Goal: Information Seeking & Learning: Learn about a topic

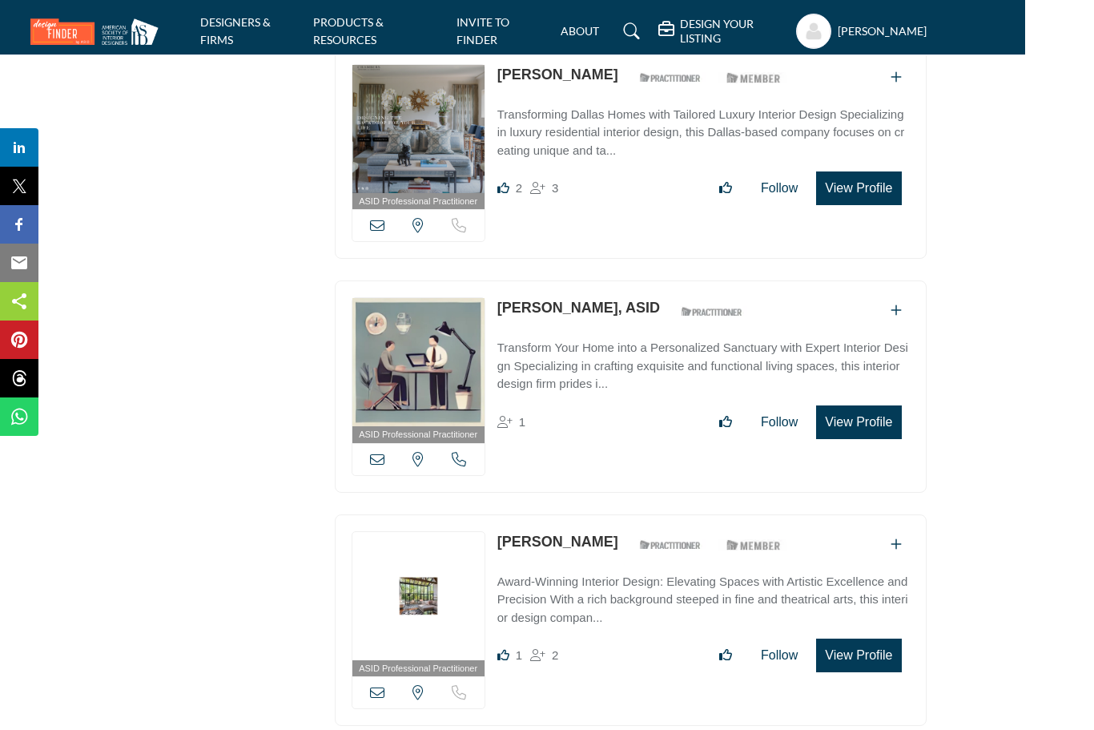
scroll to position [8100, 69]
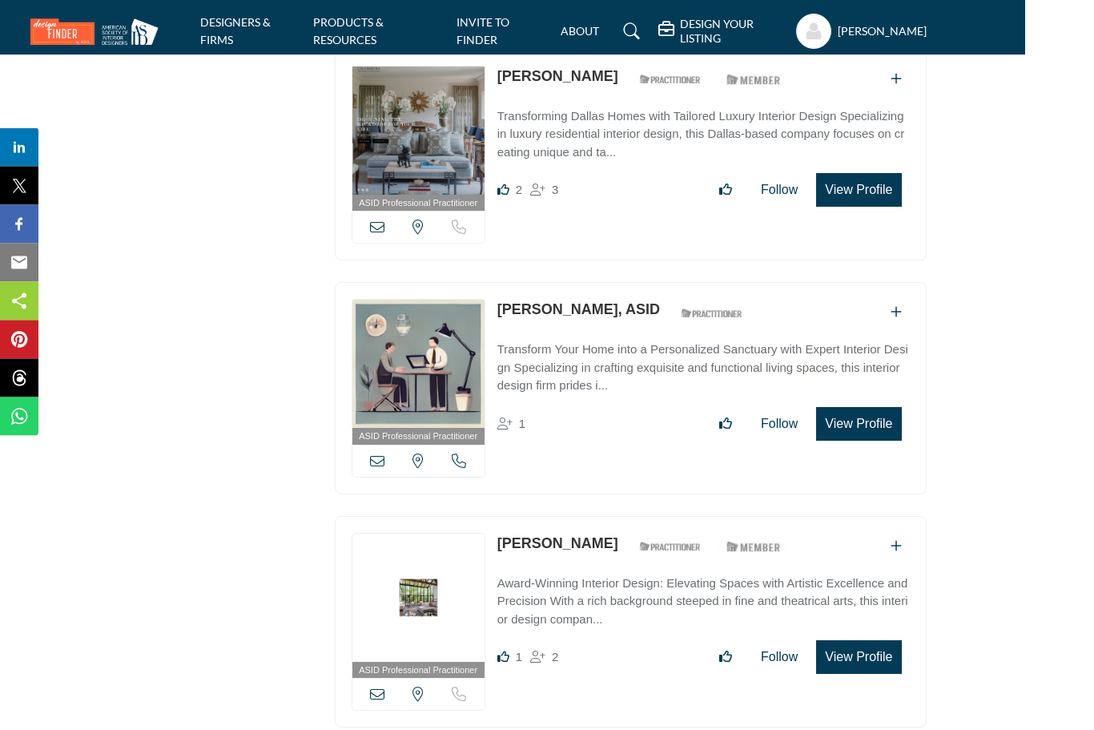
click at [358, 67] on img at bounding box center [418, 131] width 132 height 128
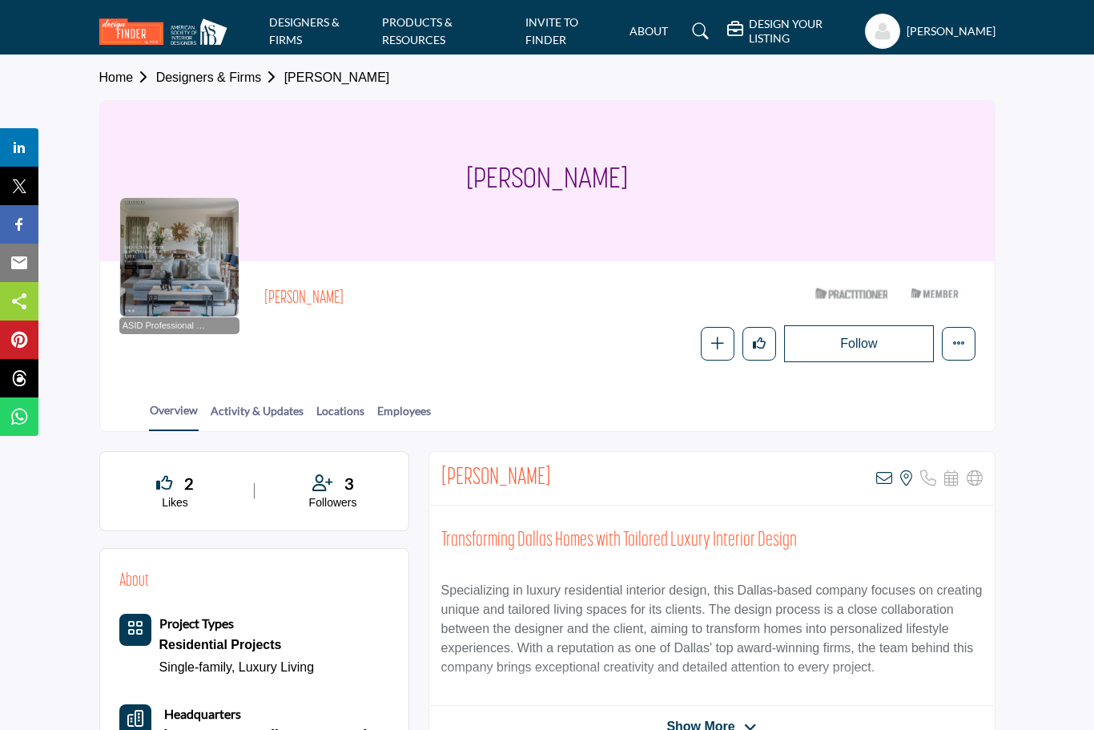
click at [412, 26] on link "PRODUCTS & RESOURCES" at bounding box center [417, 30] width 70 height 31
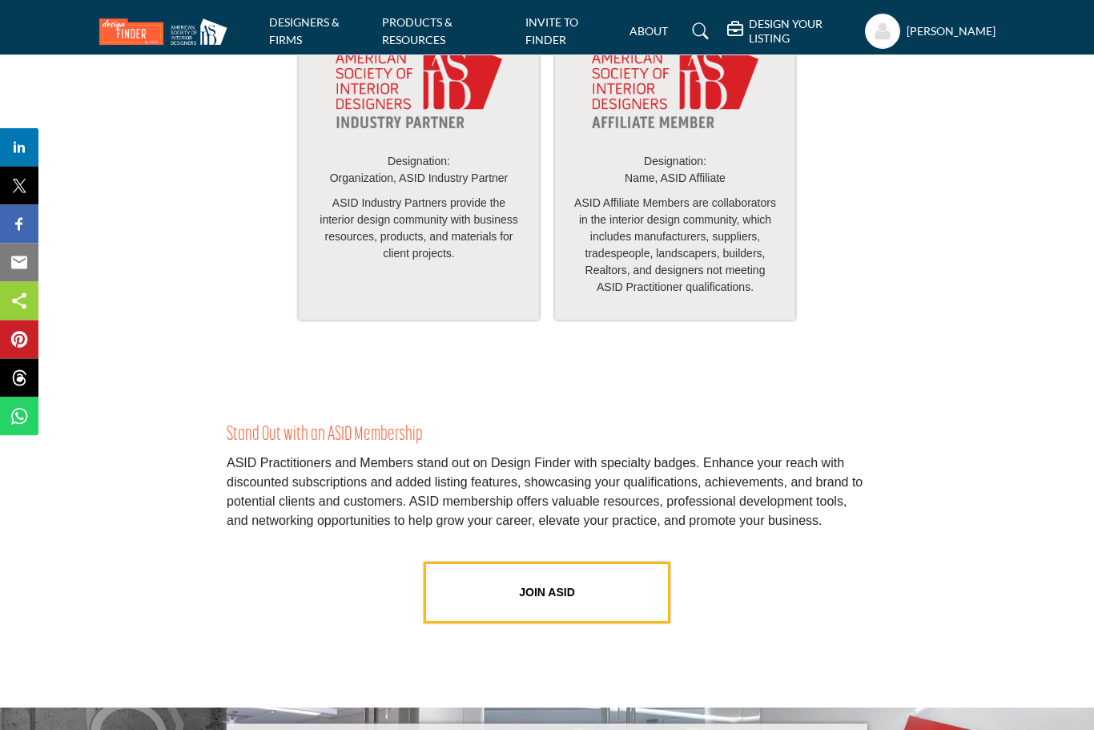
scroll to position [3229, 0]
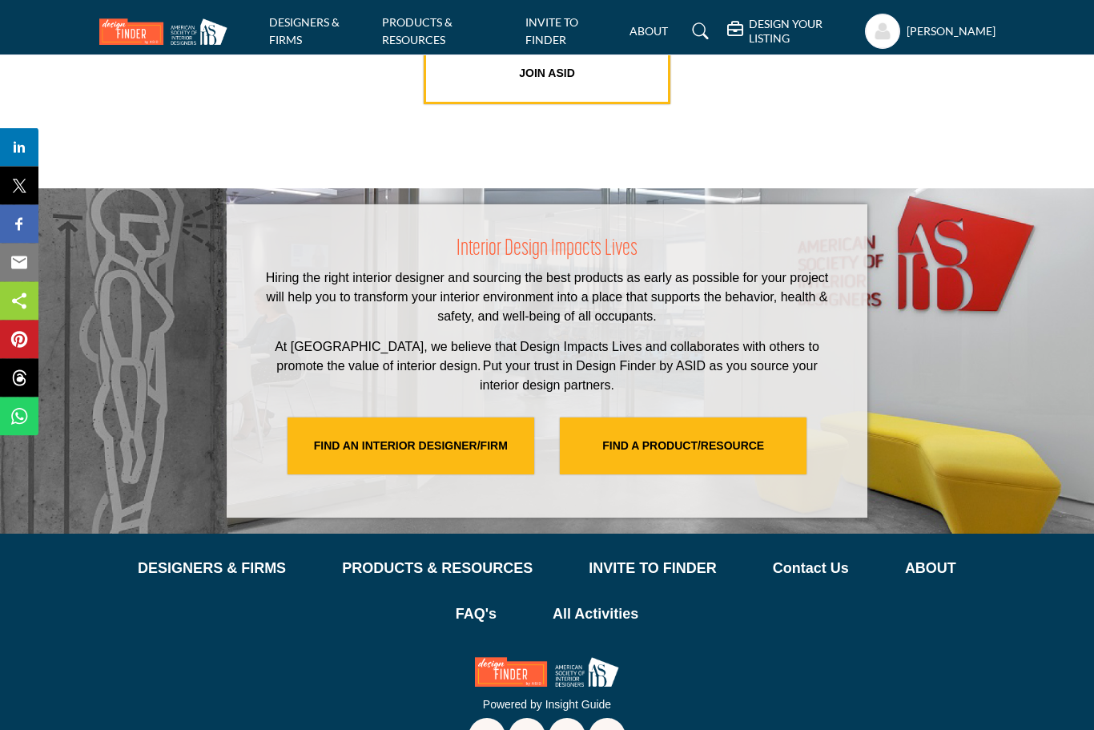
click at [818, 580] on p "Contact Us" at bounding box center [811, 569] width 76 height 22
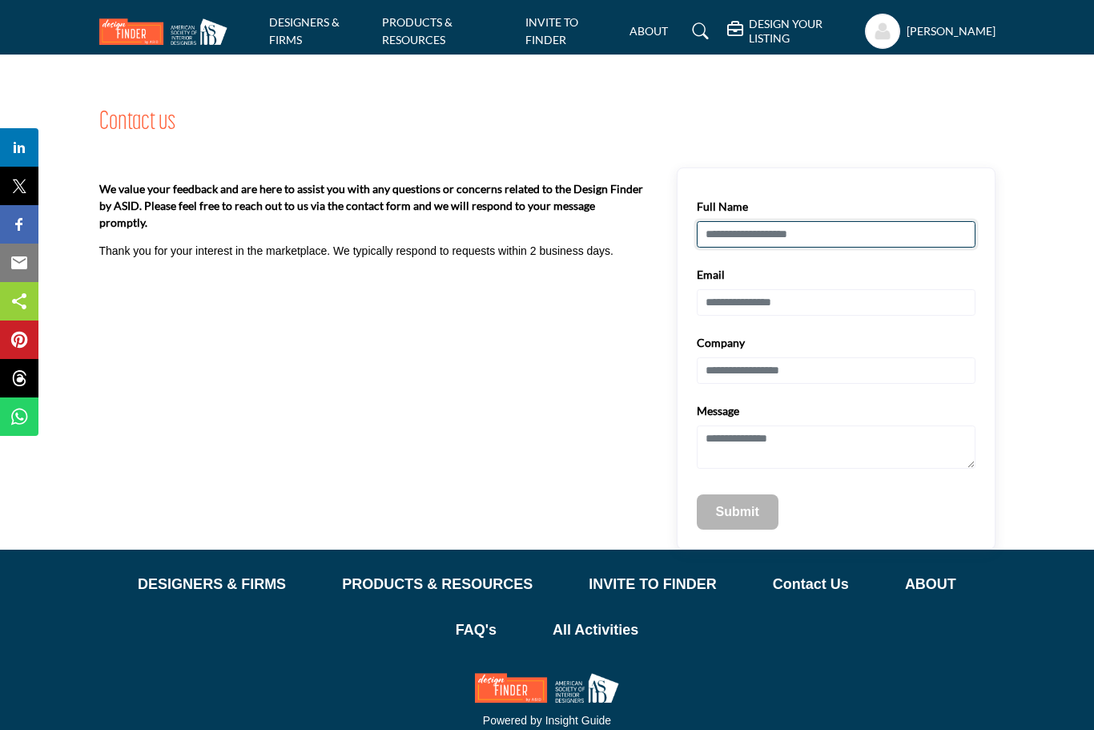
click at [772, 239] on input "Full Name" at bounding box center [836, 234] width 279 height 27
type input "**********"
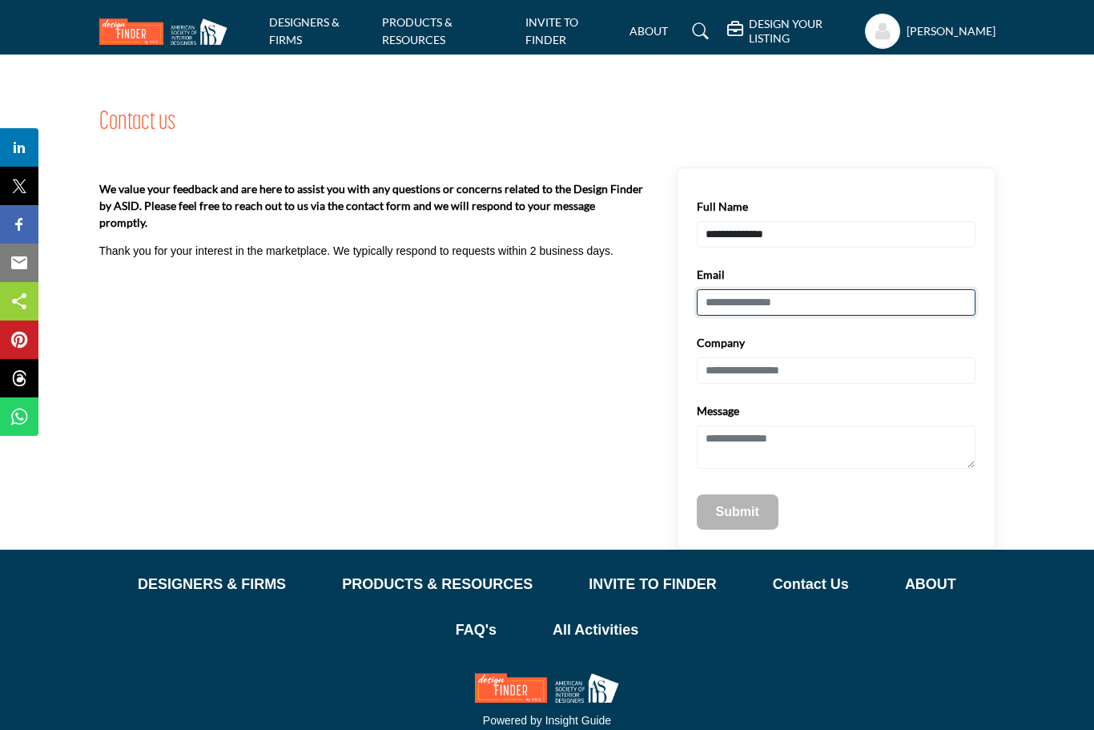
type input "**********"
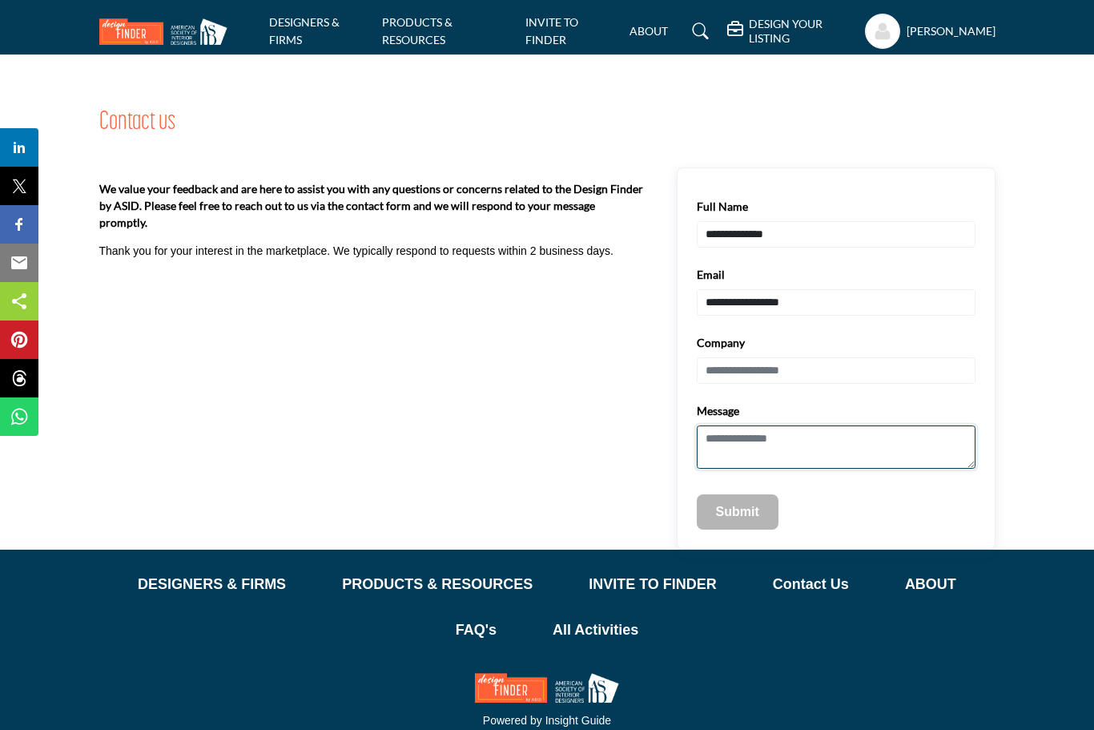
click at [730, 442] on textarea "Message" at bounding box center [836, 447] width 279 height 44
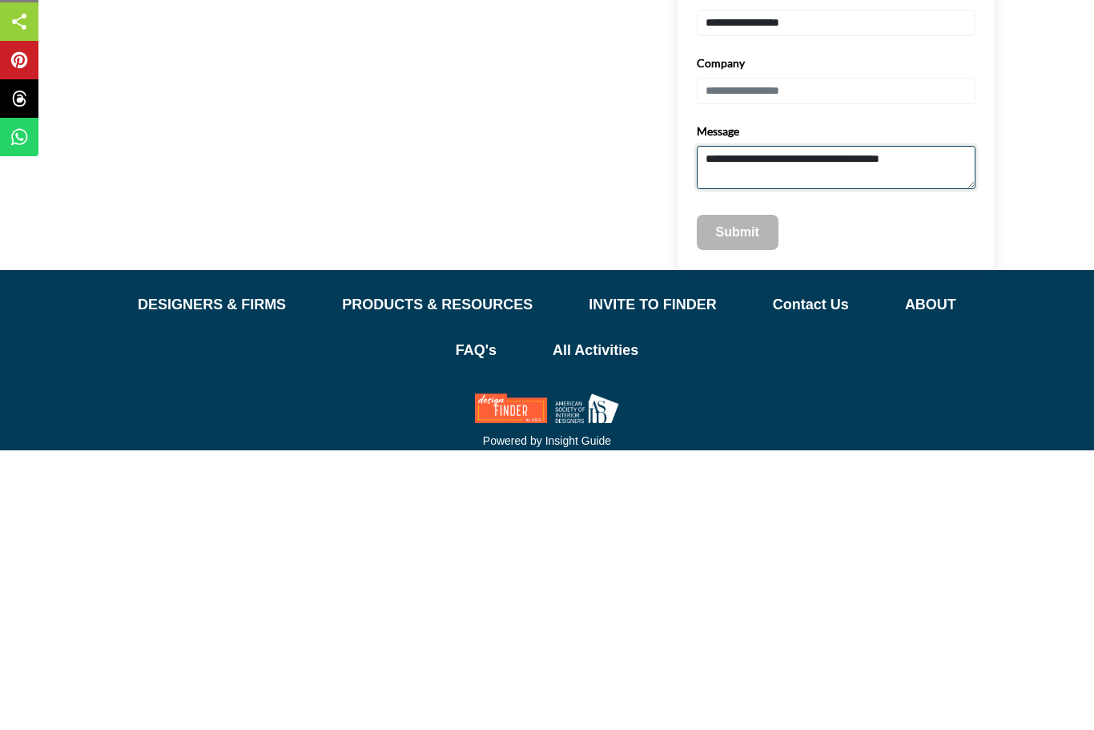
type textarea "**********"
click at [747, 502] on p "Submit" at bounding box center [737, 511] width 43 height 19
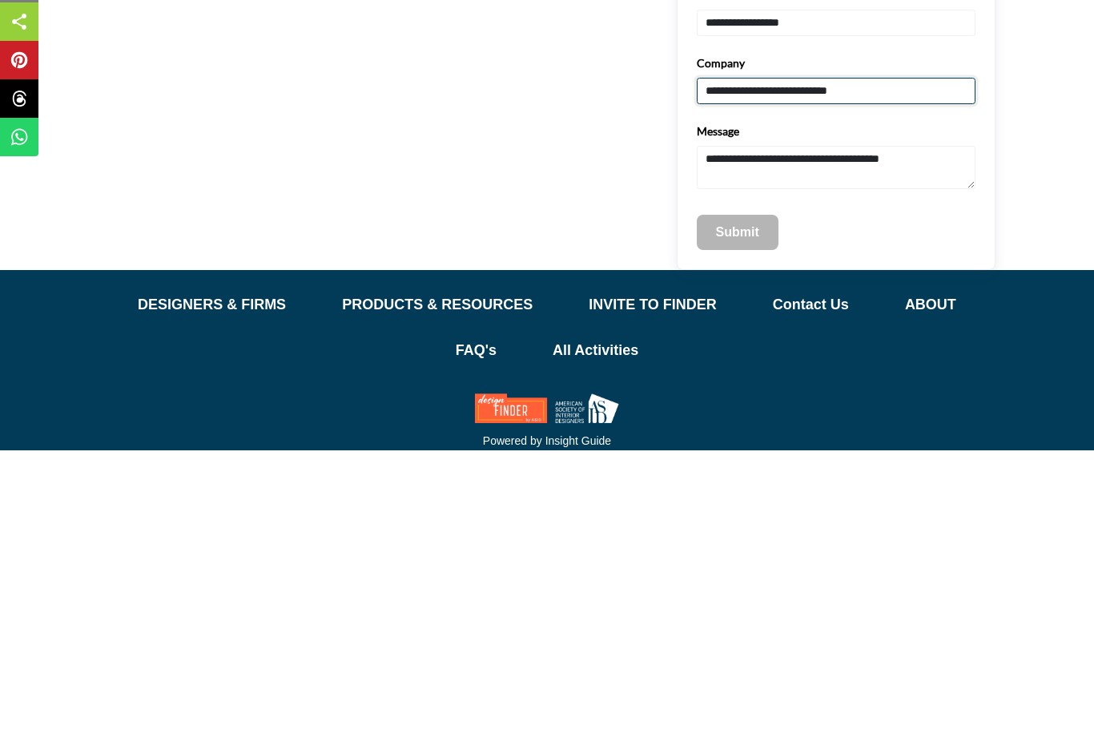
type input "**********"
click at [741, 502] on p "Submit" at bounding box center [737, 511] width 43 height 19
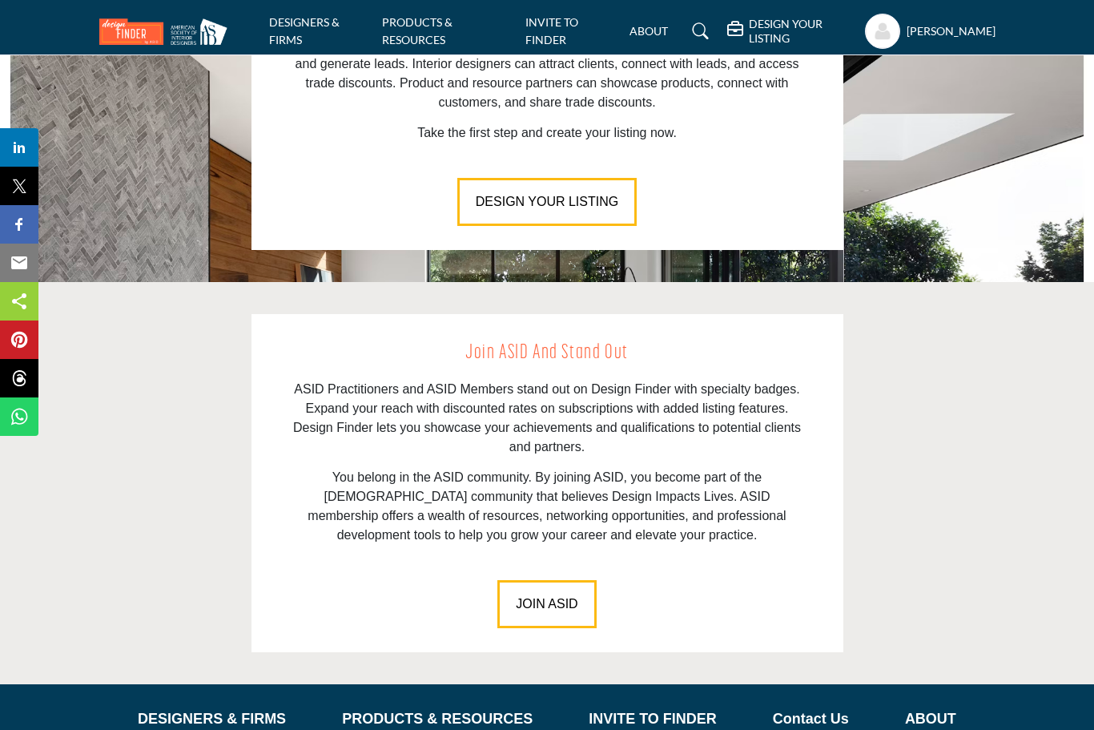
scroll to position [2091, 0]
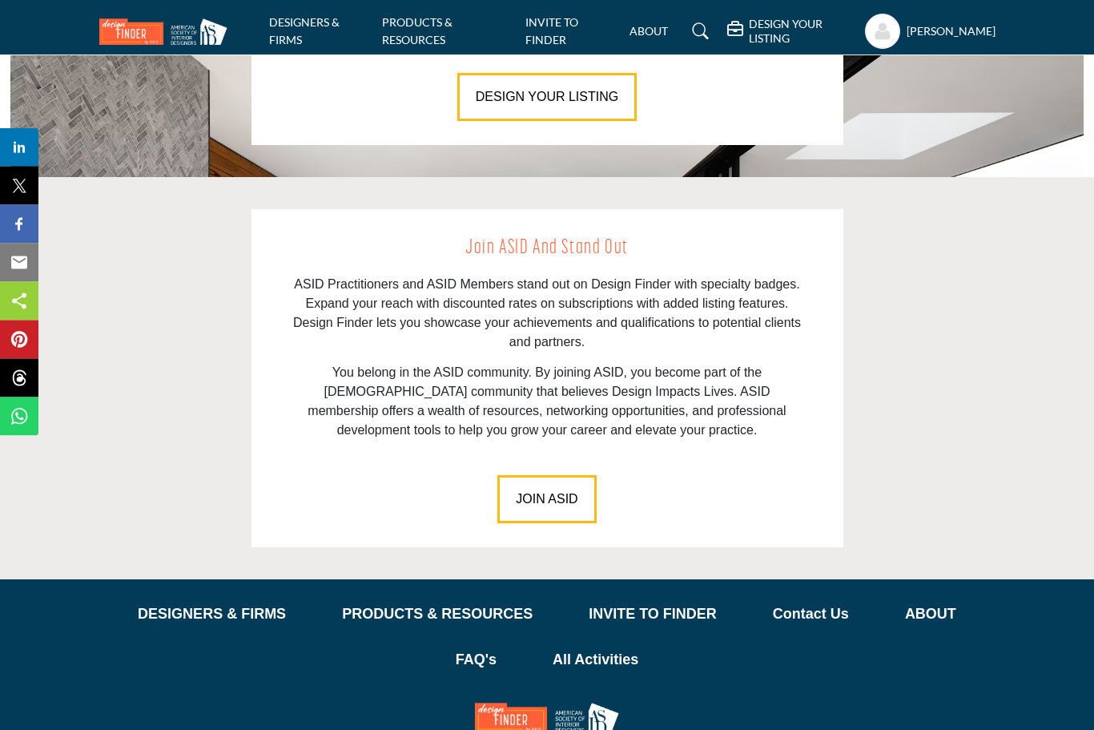
click at [424, 604] on p "PRODUCTS & RESOURCES" at bounding box center [437, 615] width 191 height 22
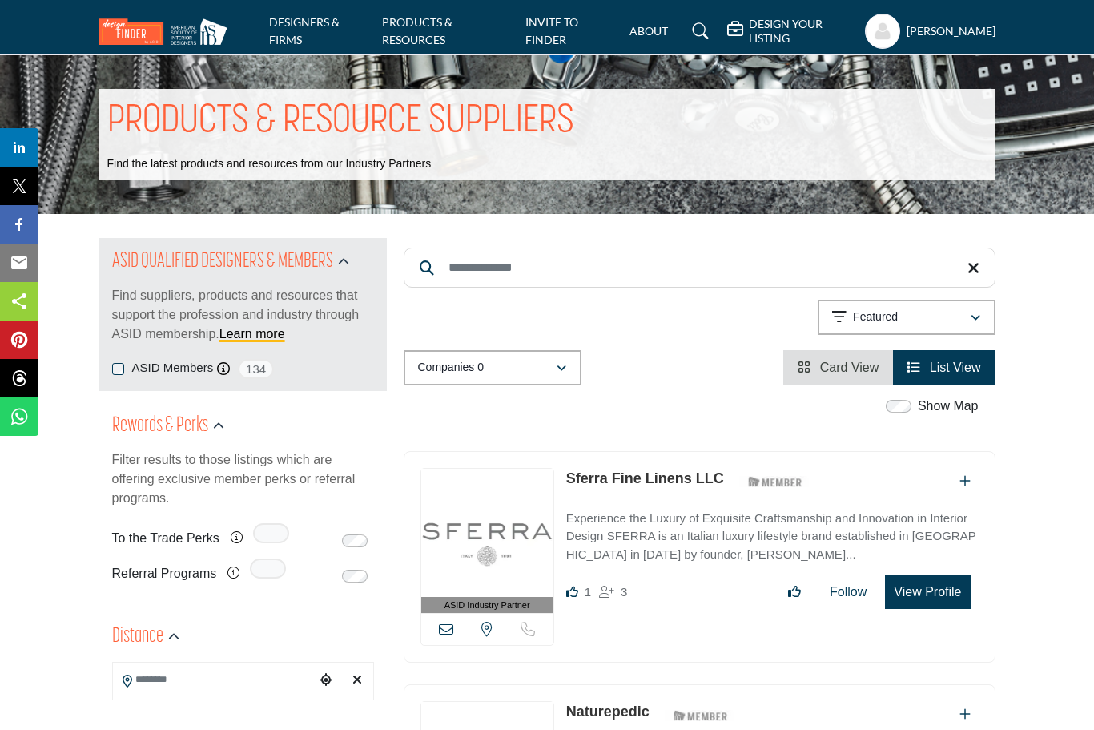
click at [703, 32] on link at bounding box center [698, 31] width 42 height 26
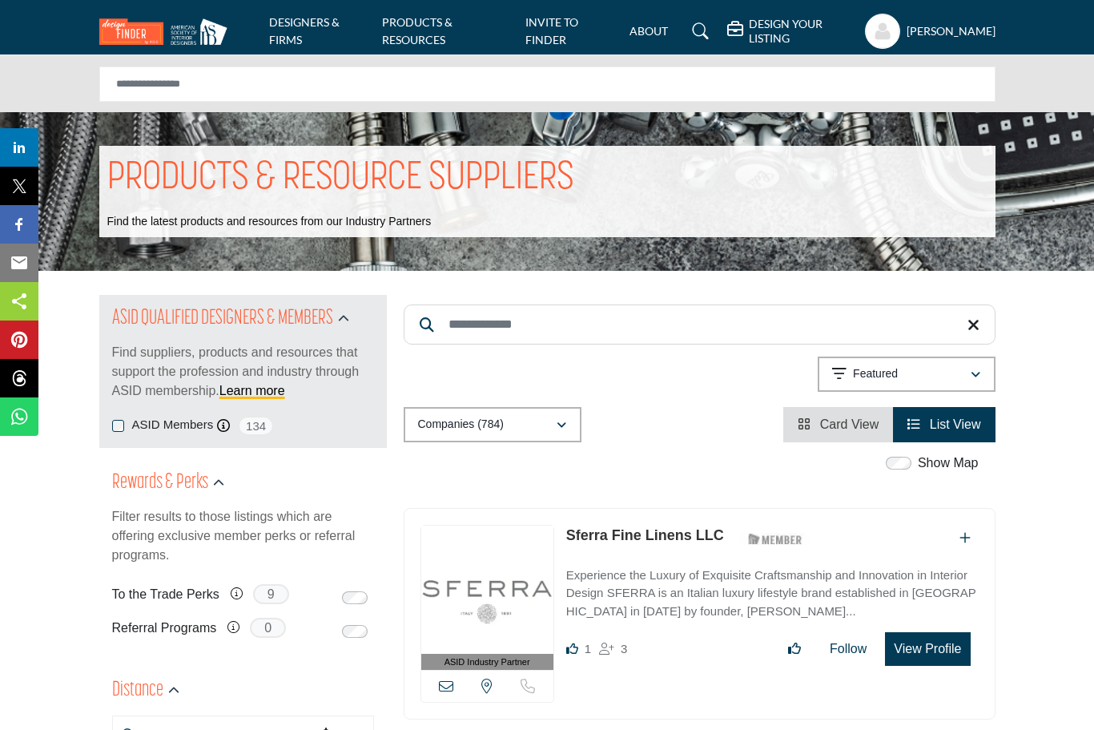
click at [481, 327] on input "Search Keyword" at bounding box center [700, 324] width 592 height 40
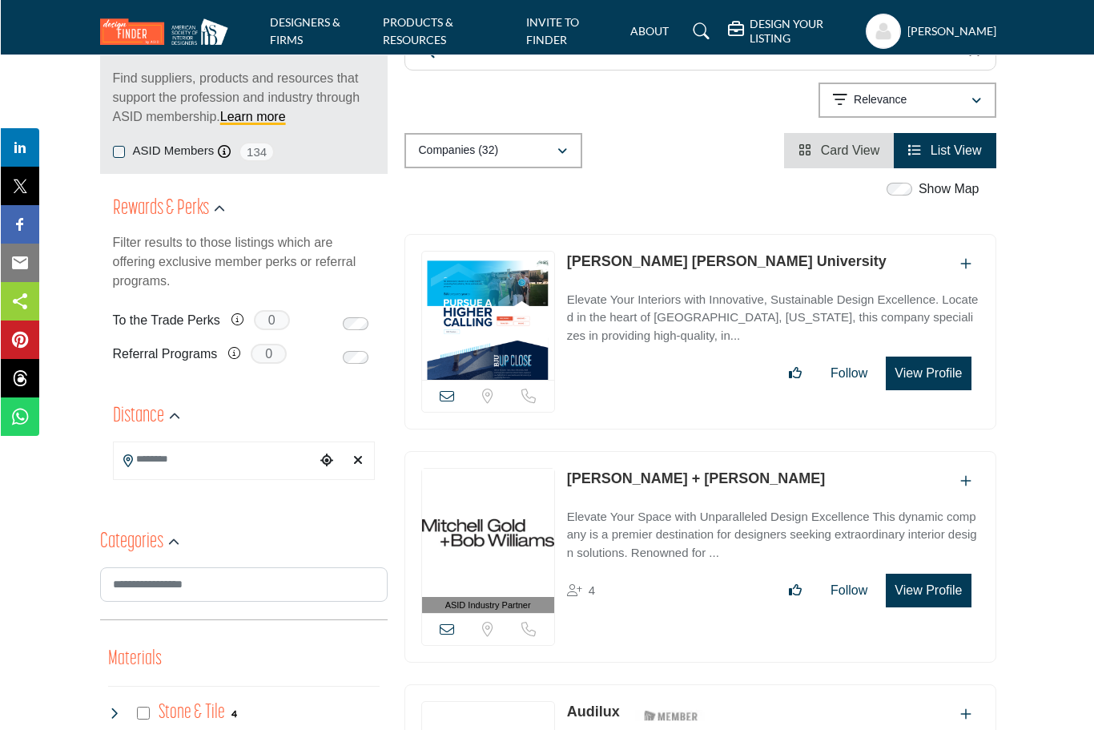
scroll to position [284, 0]
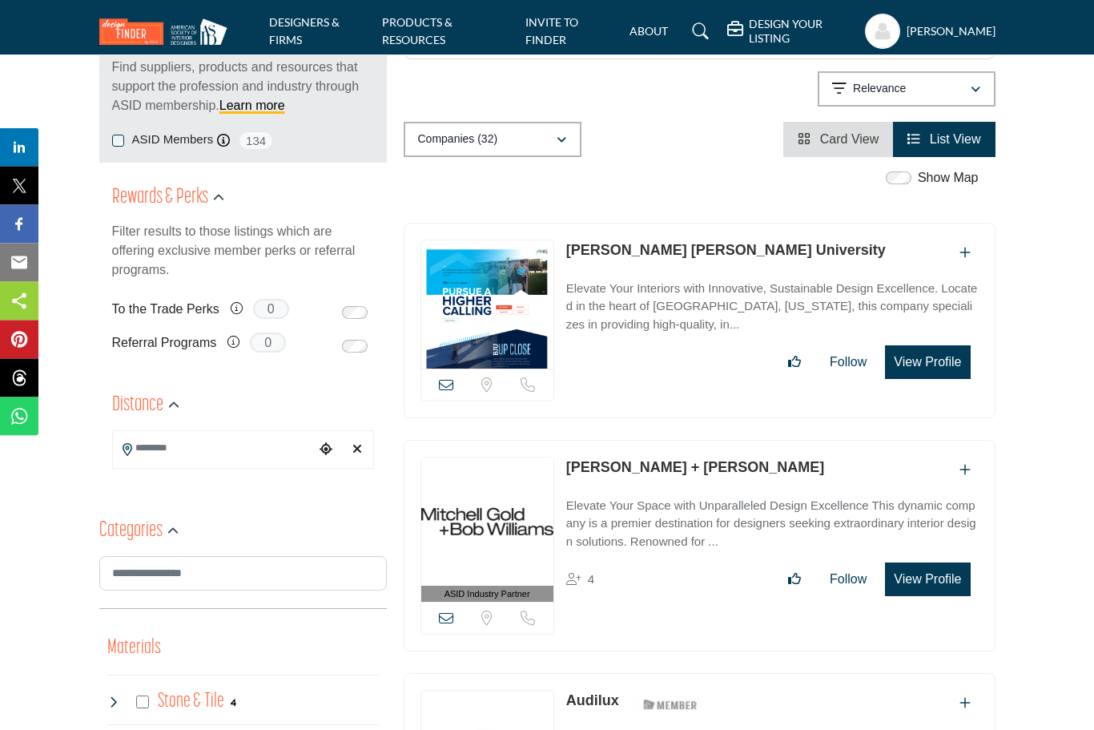
click at [467, 147] on div "Companies (32)" at bounding box center [487, 140] width 138 height 19
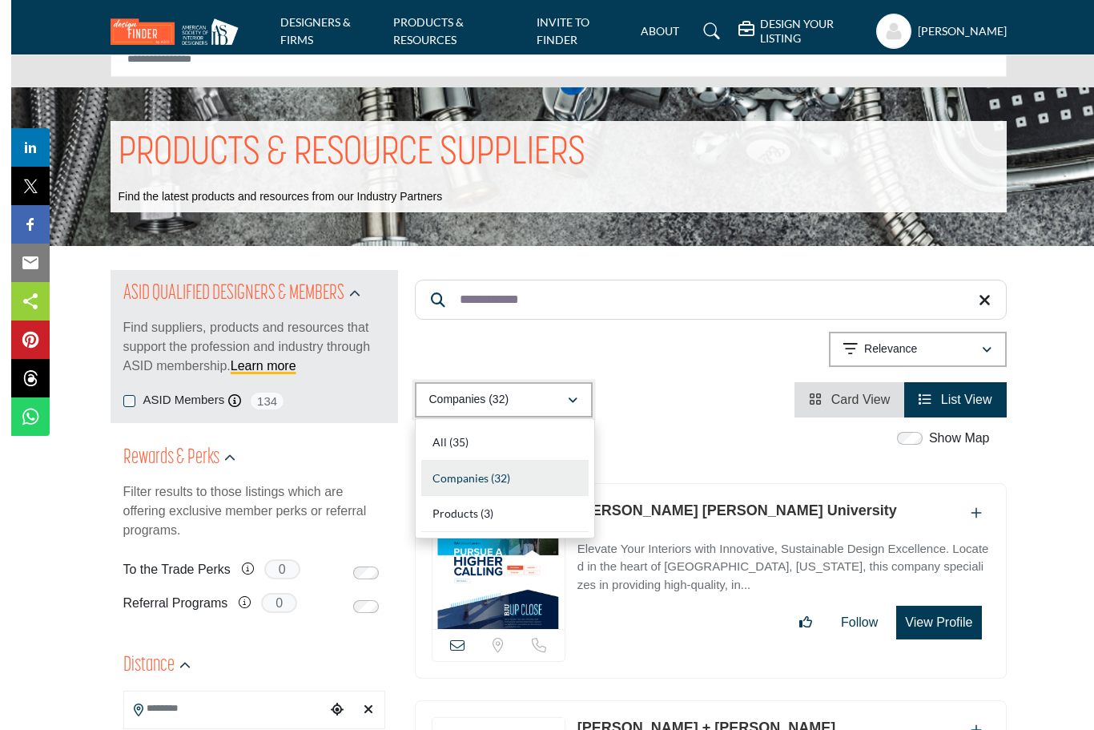
scroll to position [0, 0]
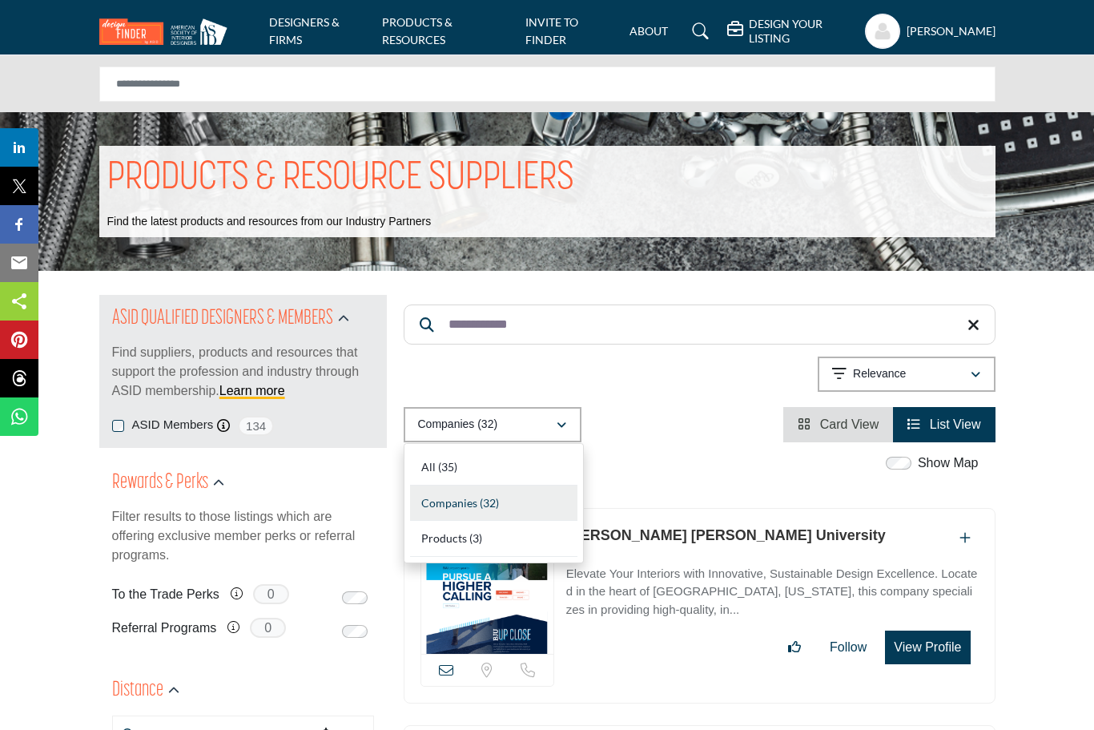
click at [774, 325] on input "**********" at bounding box center [700, 324] width 592 height 40
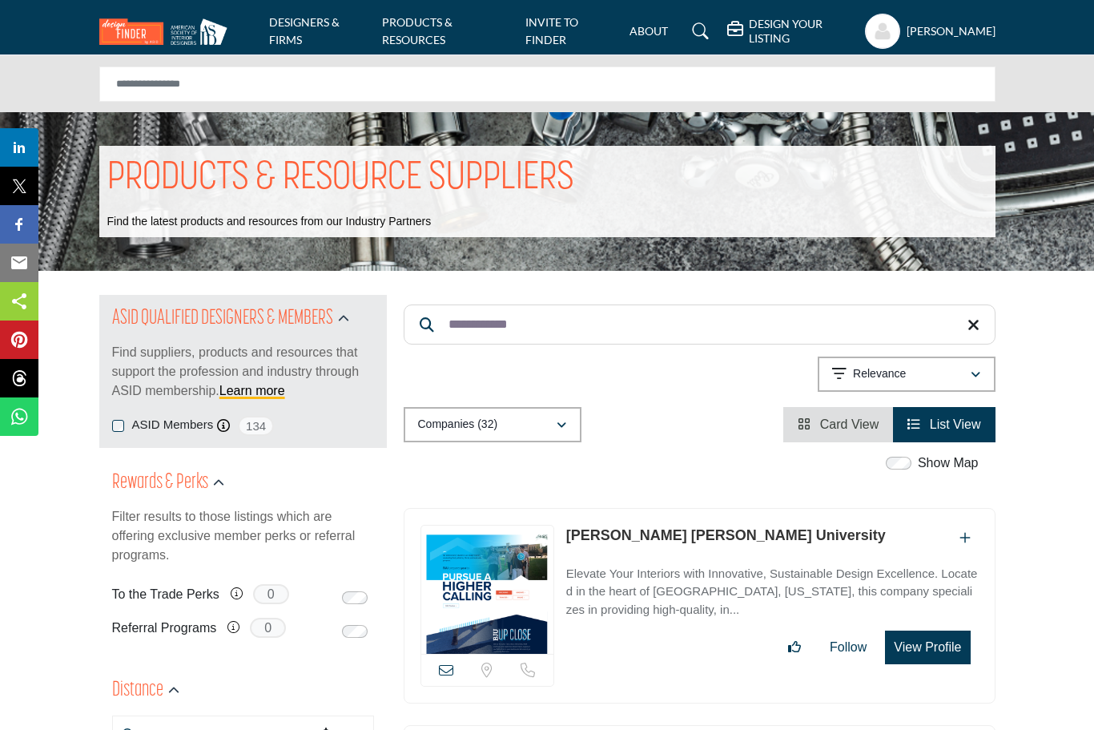
scroll to position [0, 69]
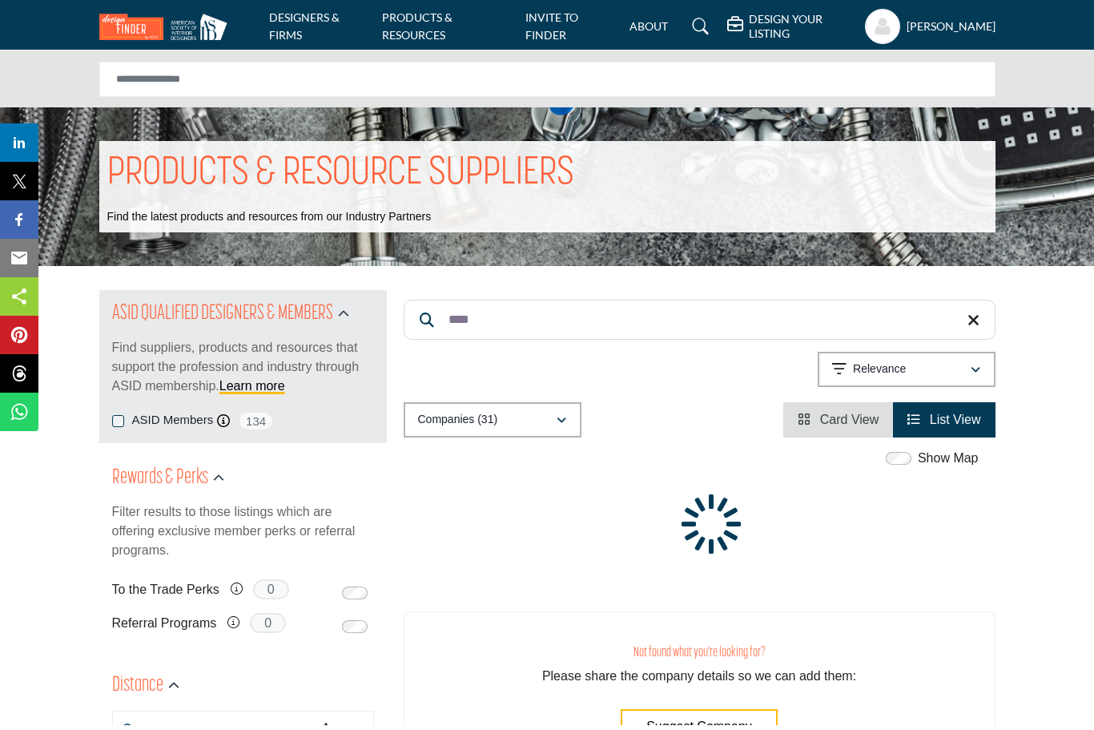
type input "****"
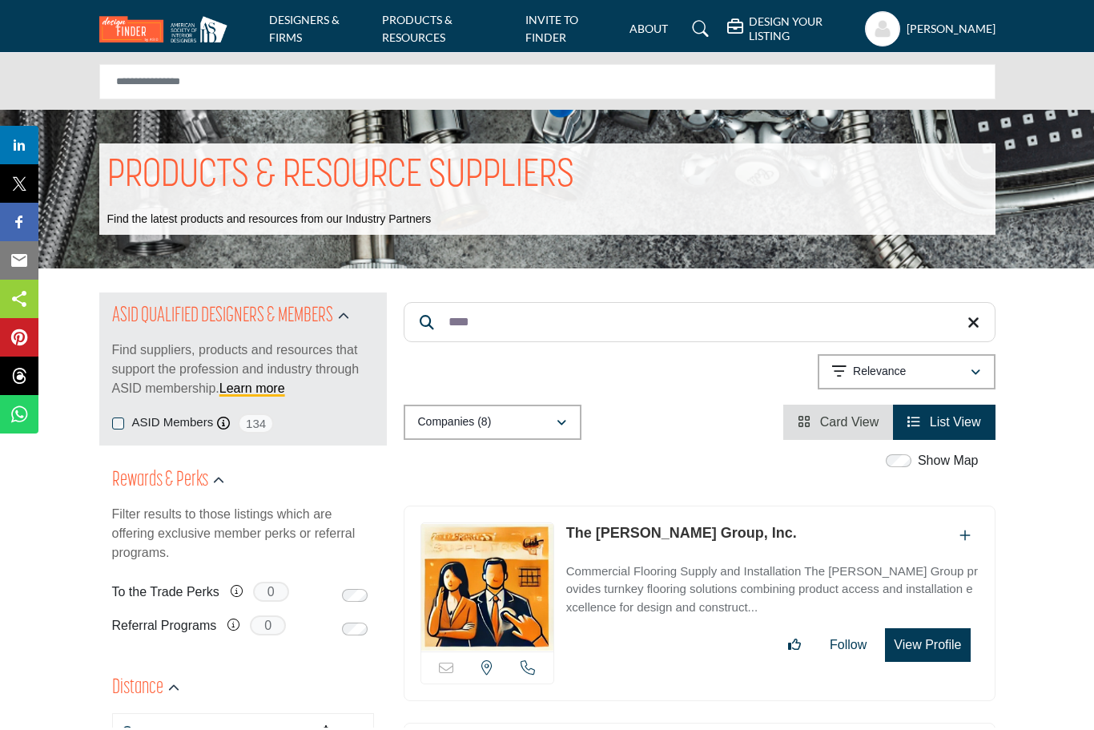
scroll to position [2, 0]
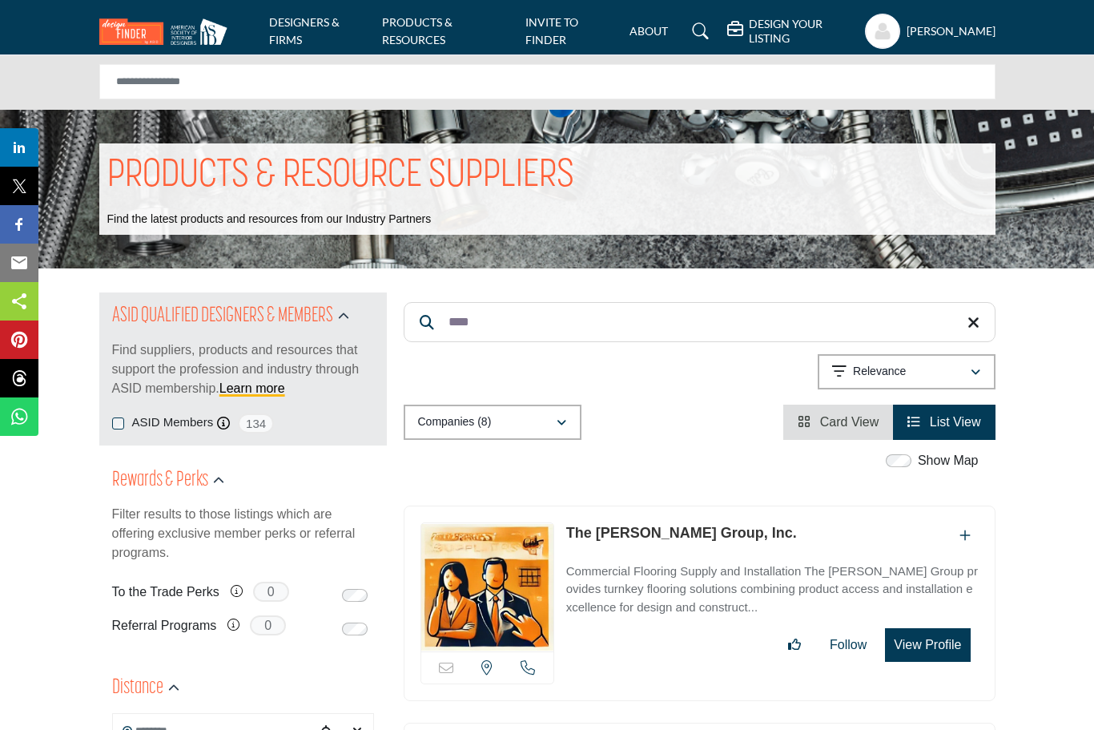
click at [181, 25] on img at bounding box center [167, 31] width 136 height 26
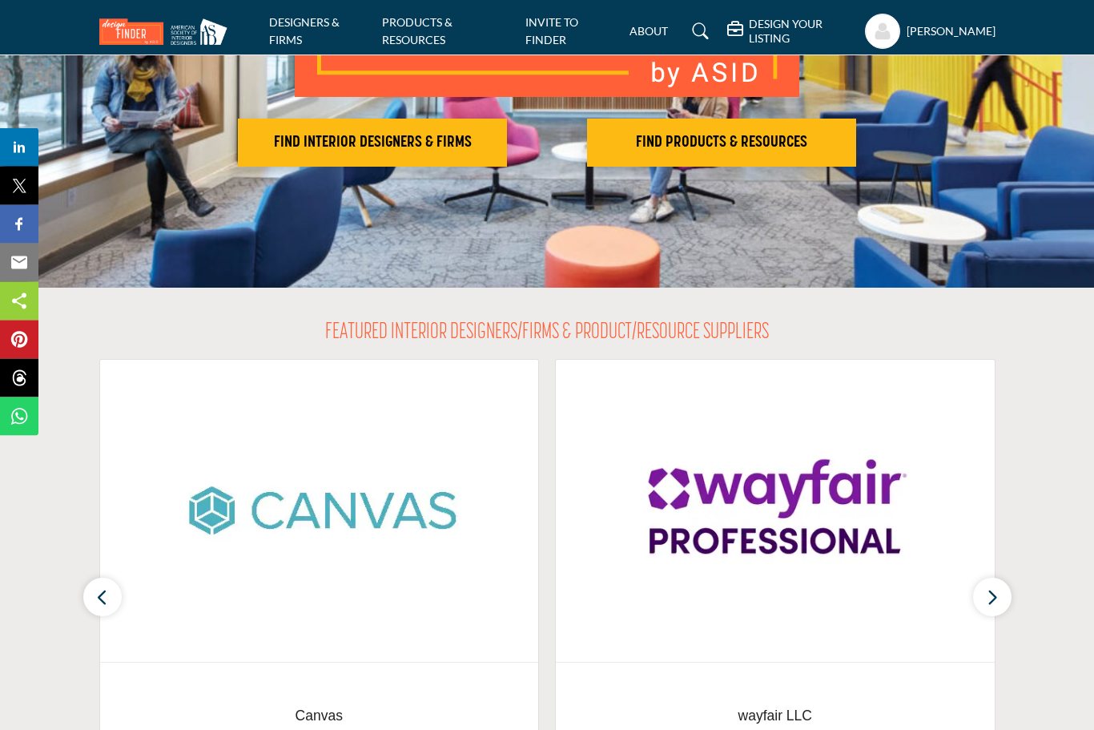
scroll to position [286, 0]
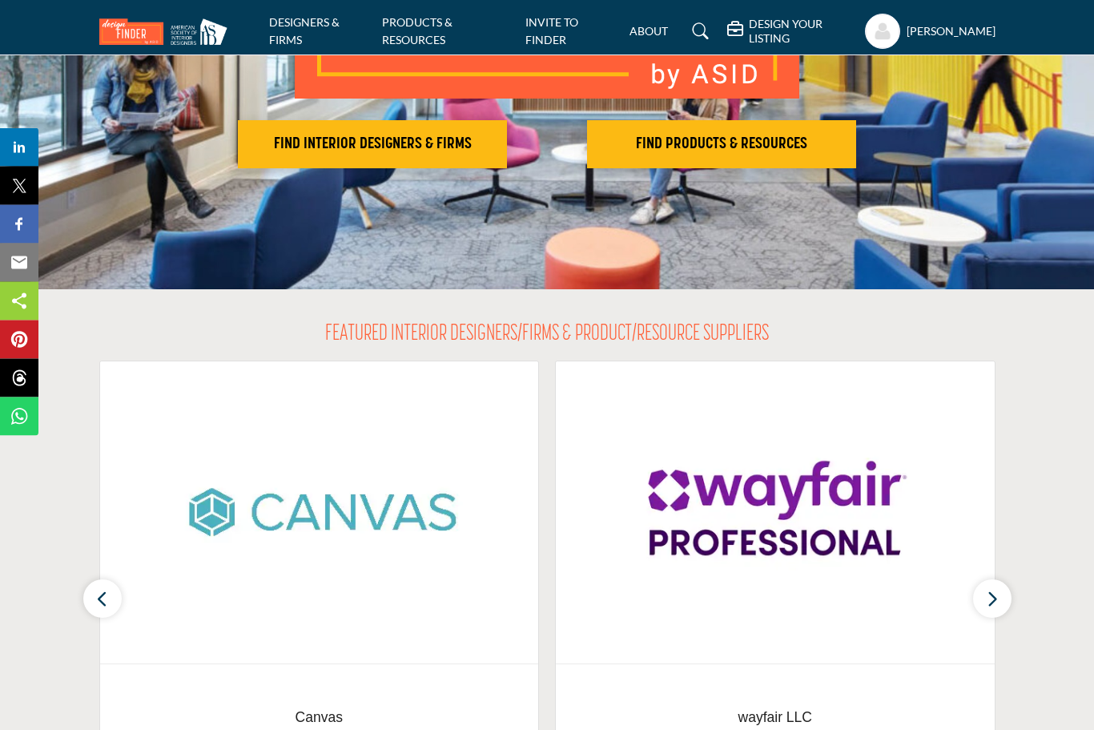
click at [759, 140] on h2 "FIND PRODUCTS & RESOURCES" at bounding box center [721, 144] width 259 height 19
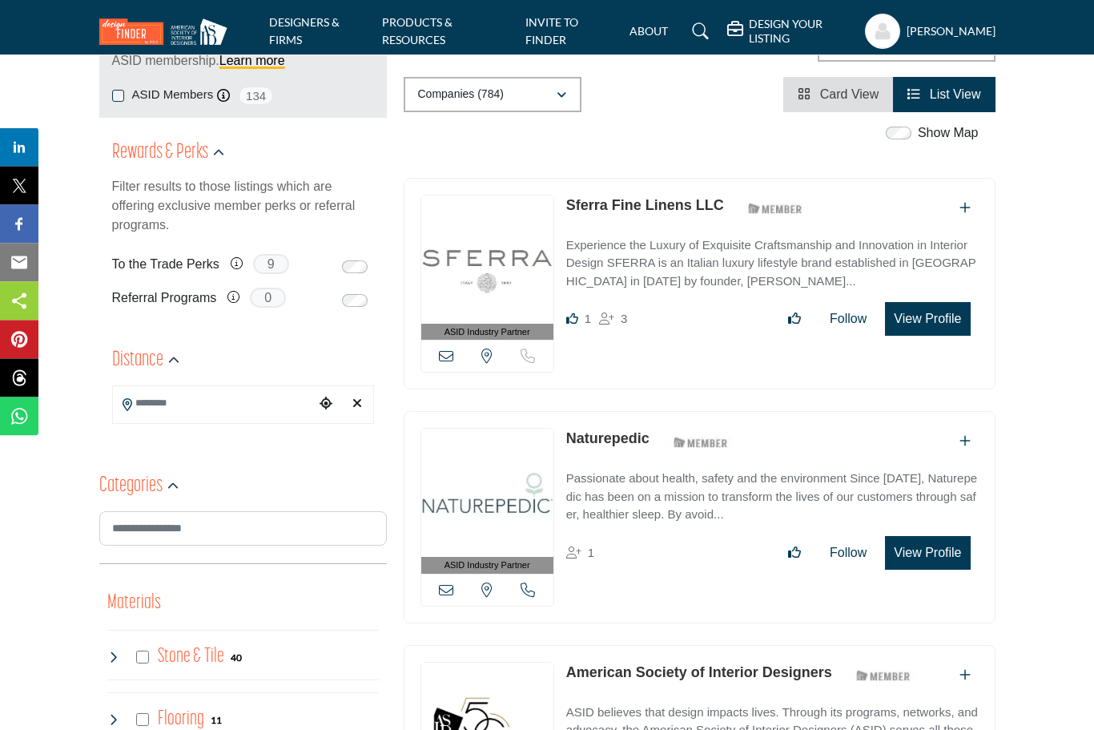
scroll to position [284, 0]
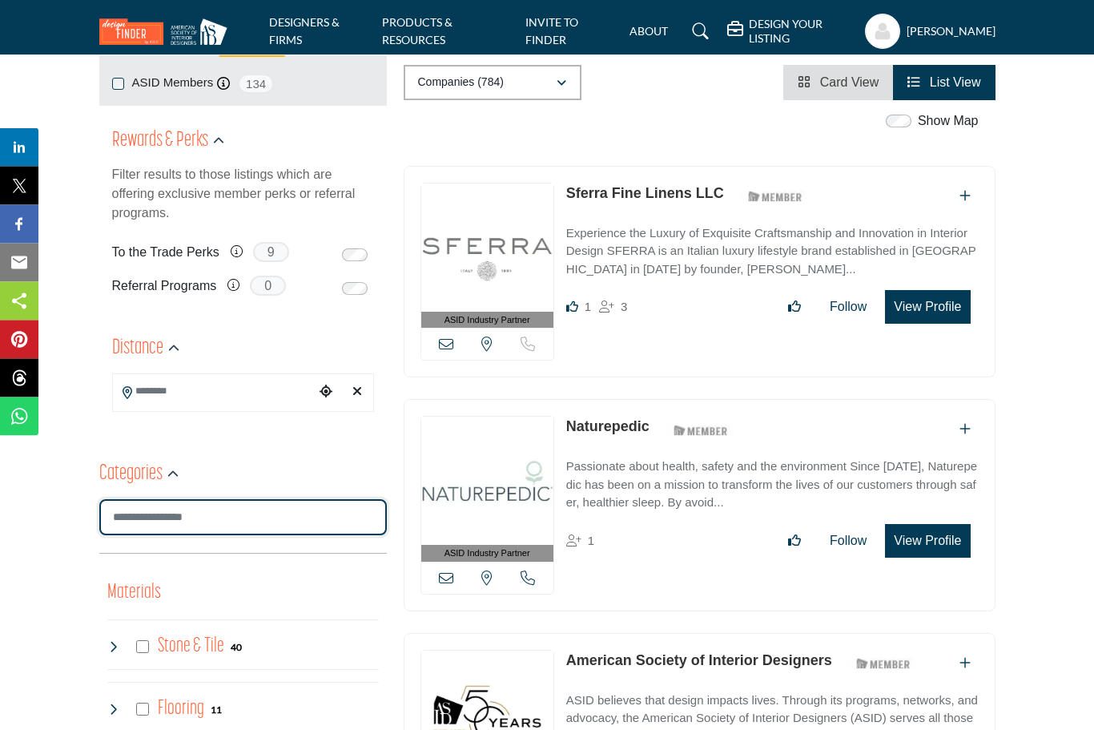
click at [249, 522] on input "Search Category" at bounding box center [243, 518] width 288 height 36
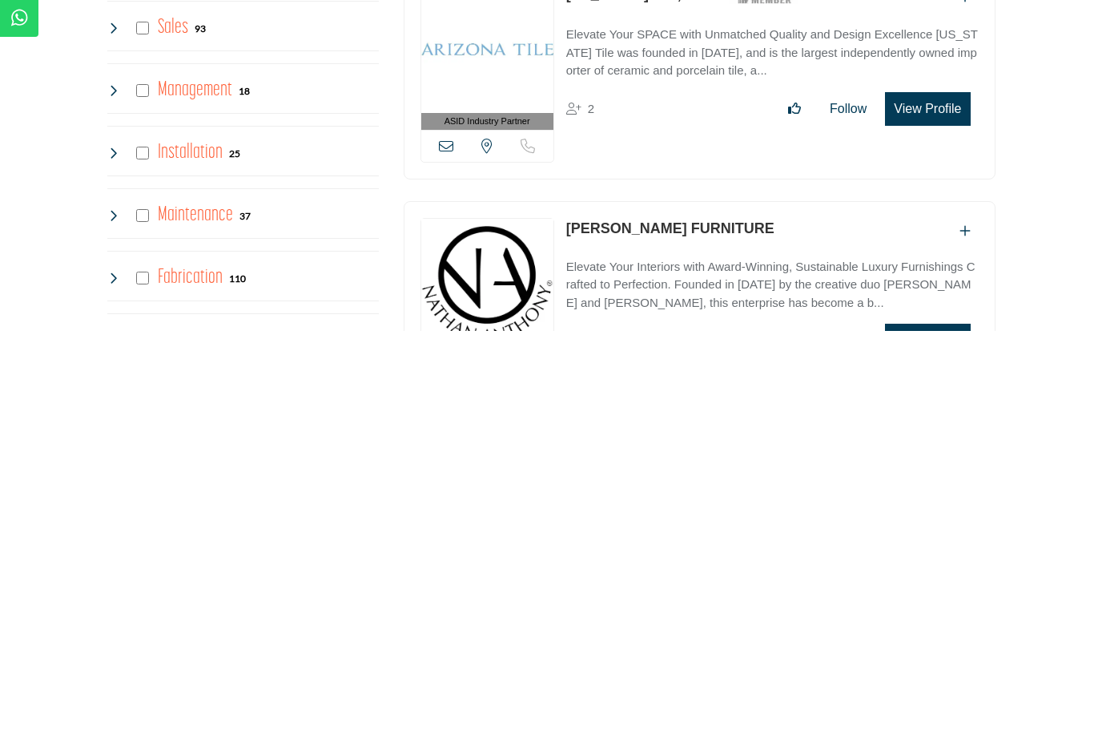
scroll to position [3346, 0]
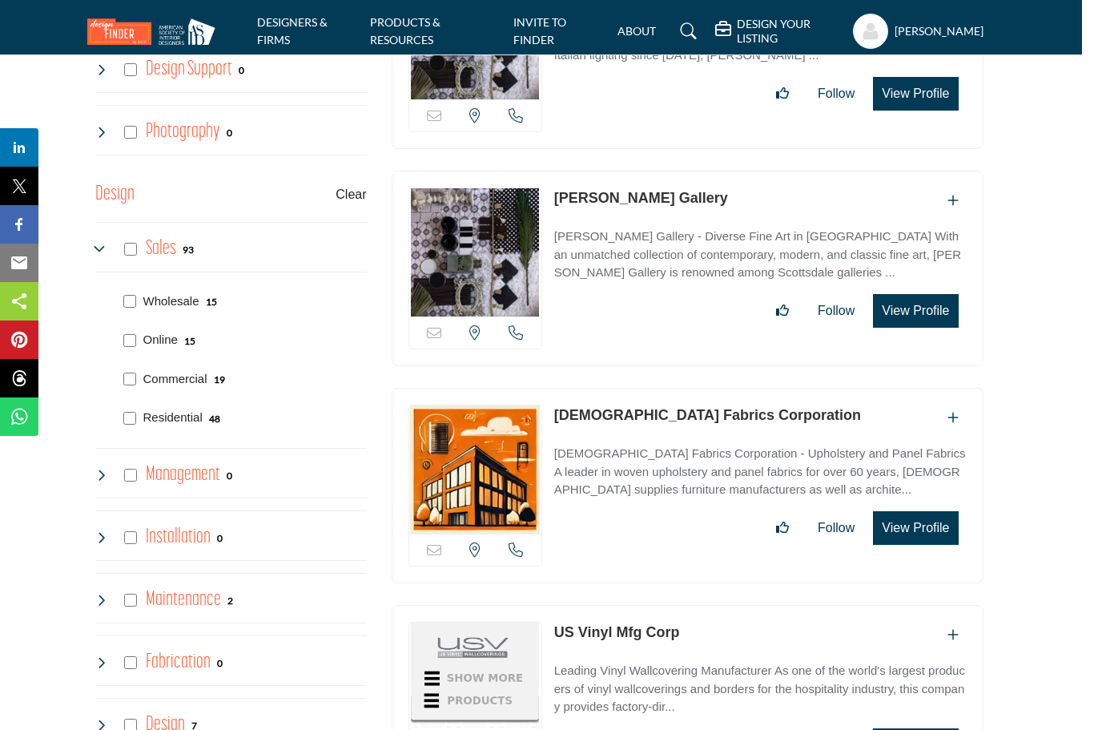
scroll to position [3512, 11]
click at [144, 409] on p "Residential" at bounding box center [173, 418] width 59 height 18
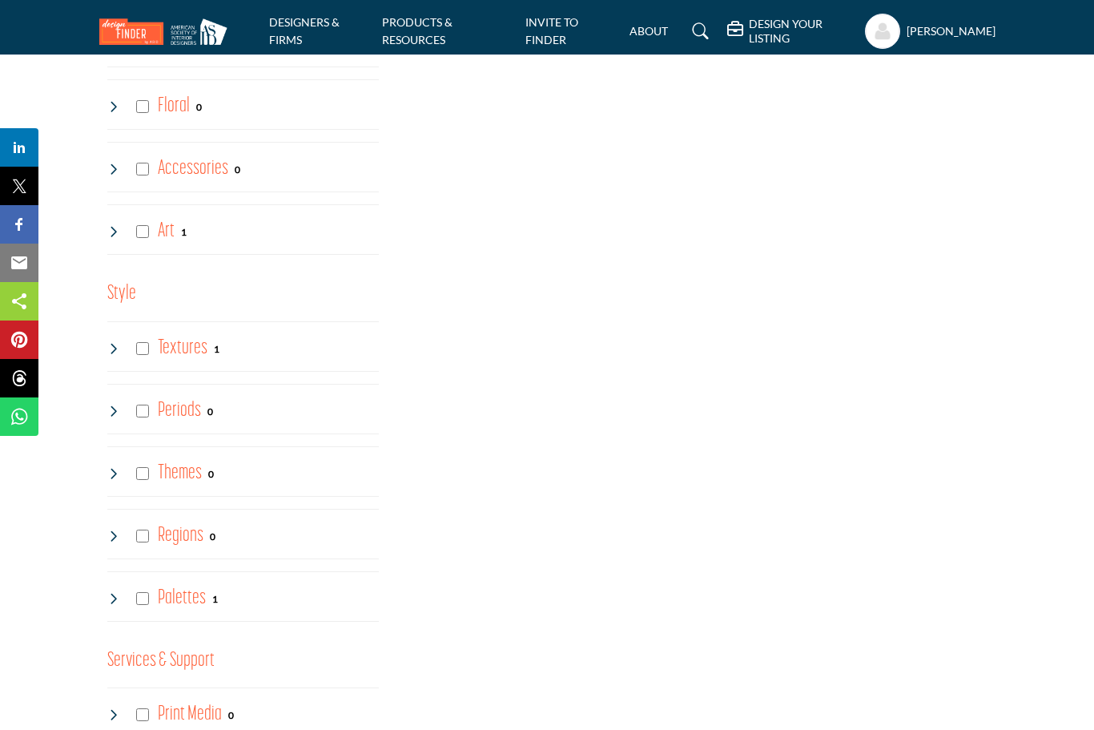
scroll to position [19, 0]
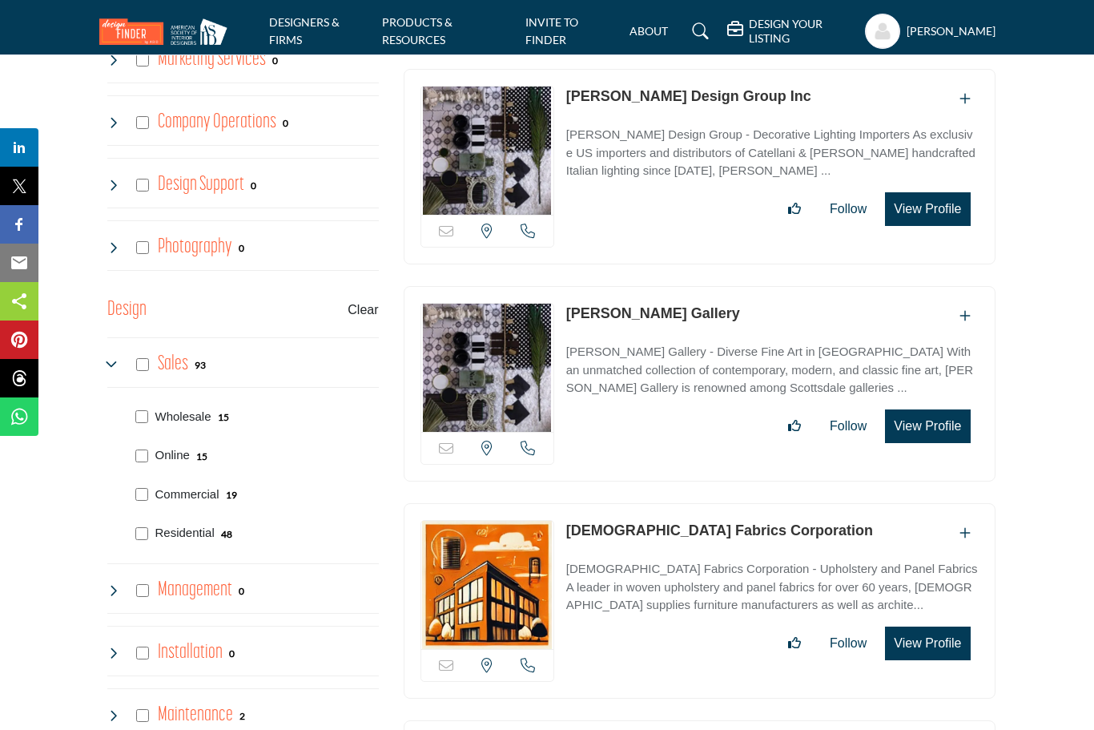
scroll to position [3396, 0]
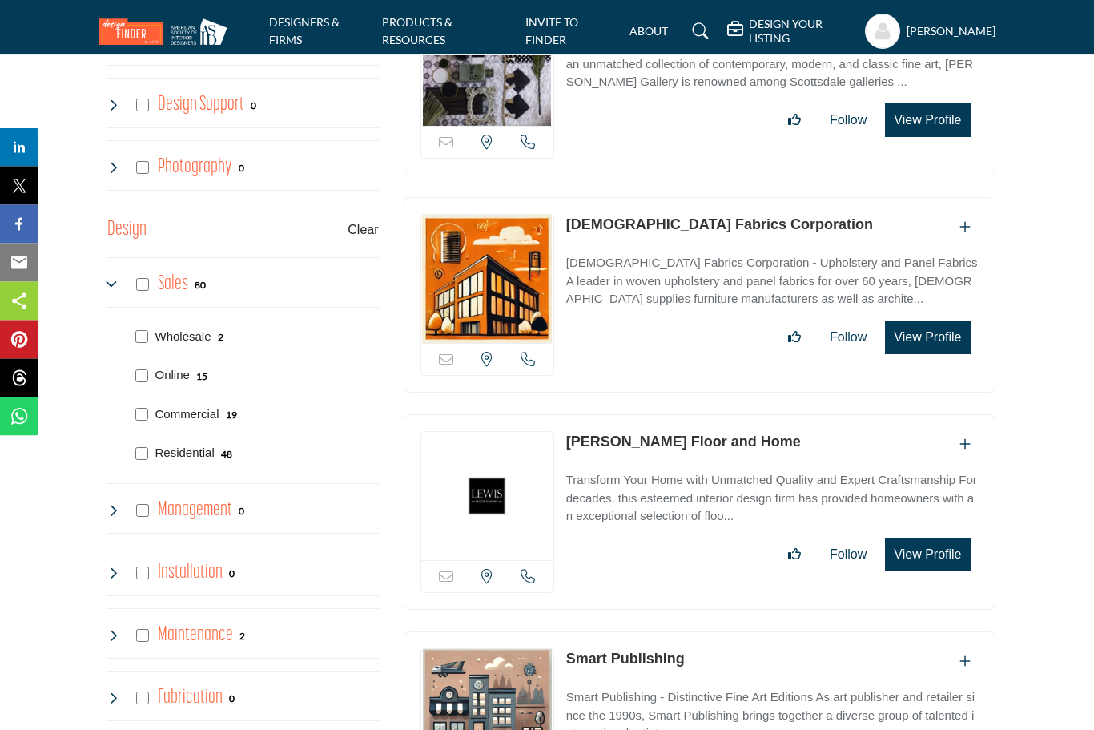
scroll to position [3446, 0]
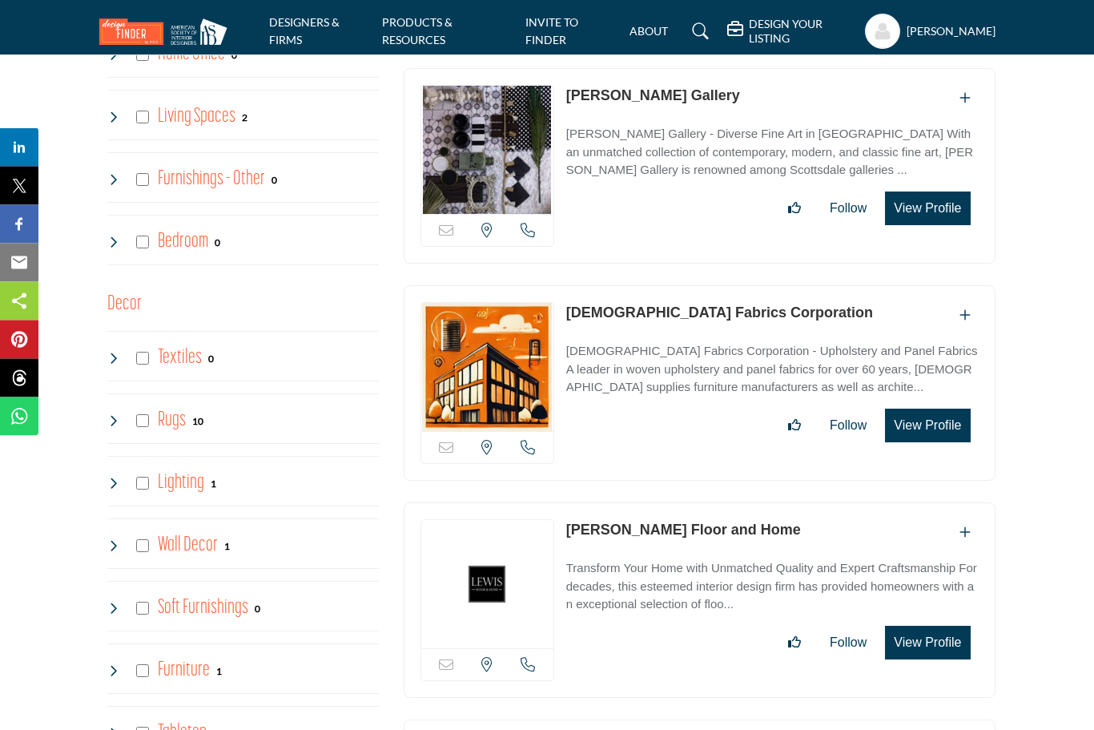
scroll to position [1804, 0]
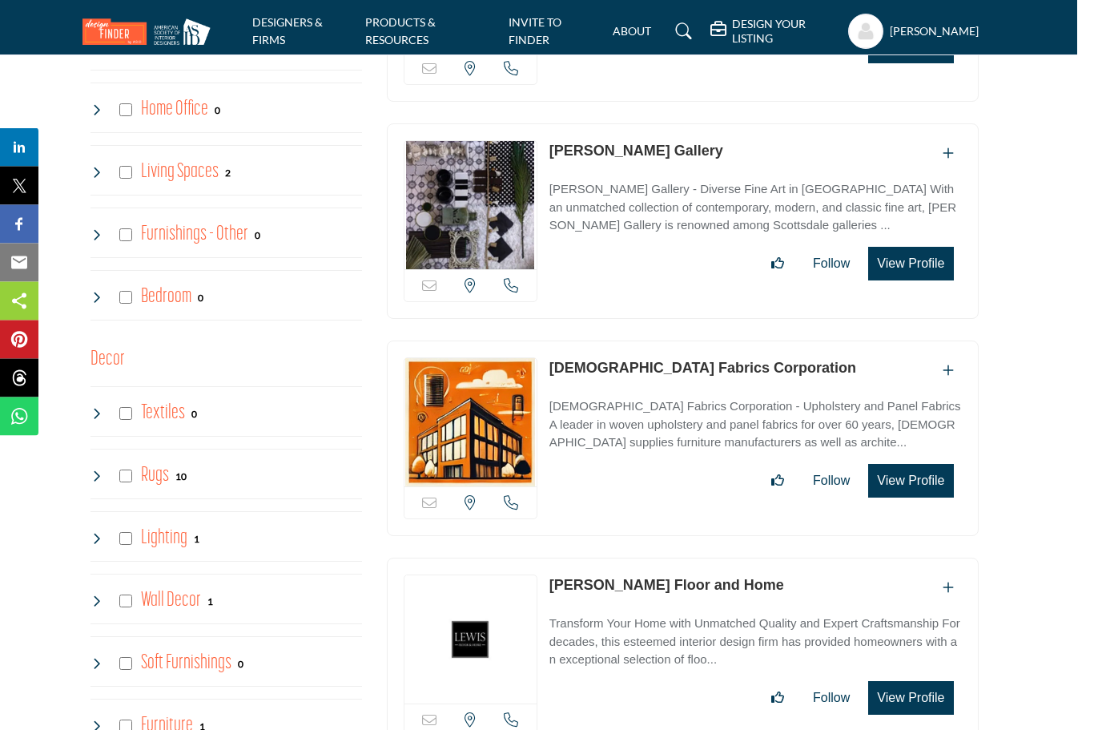
click at [630, 143] on link "Larsen Gallery" at bounding box center [636, 151] width 174 height 16
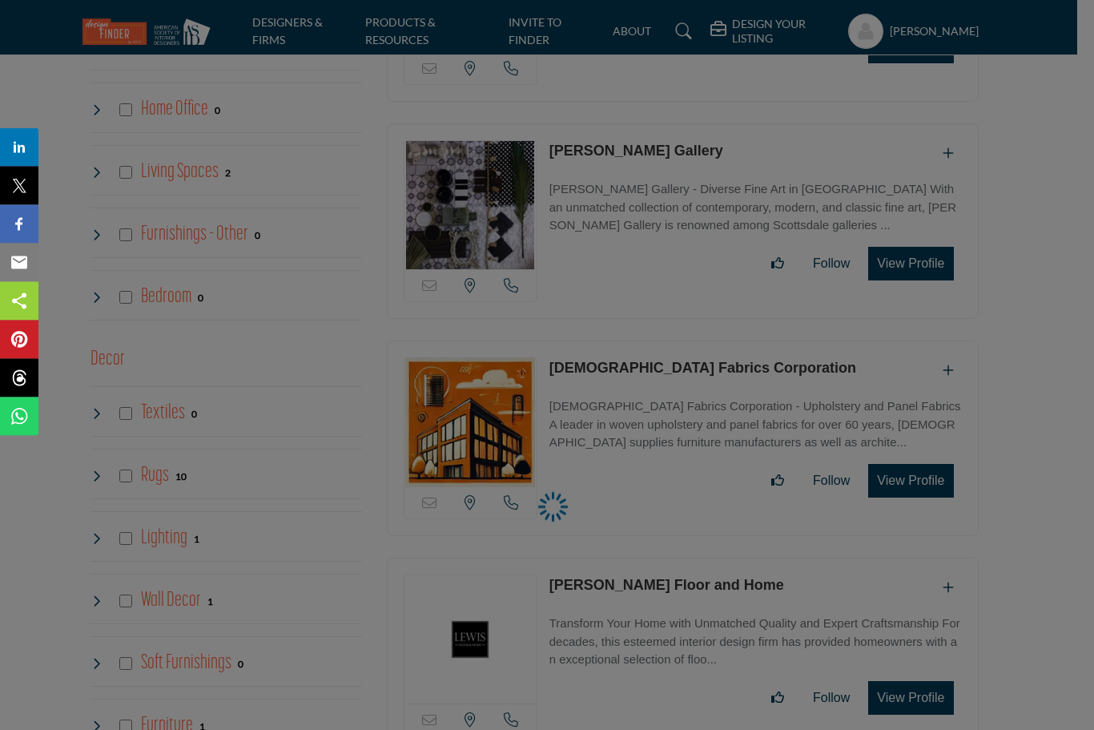
scroll to position [1749, 17]
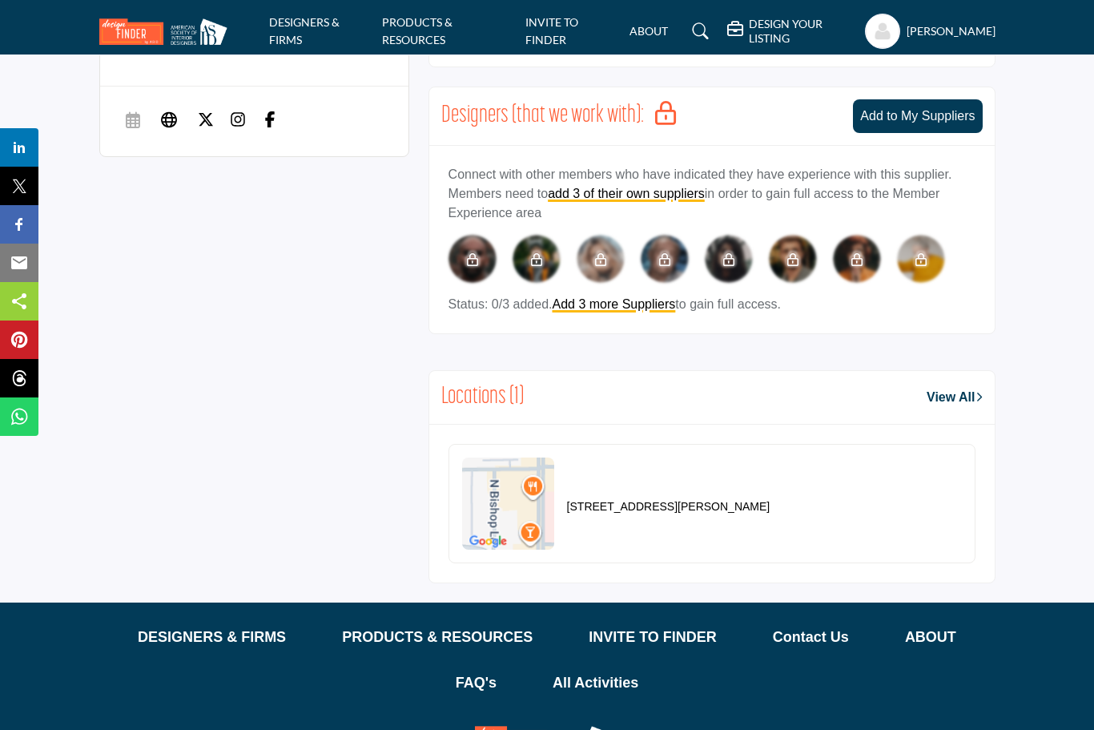
scroll to position [939, 0]
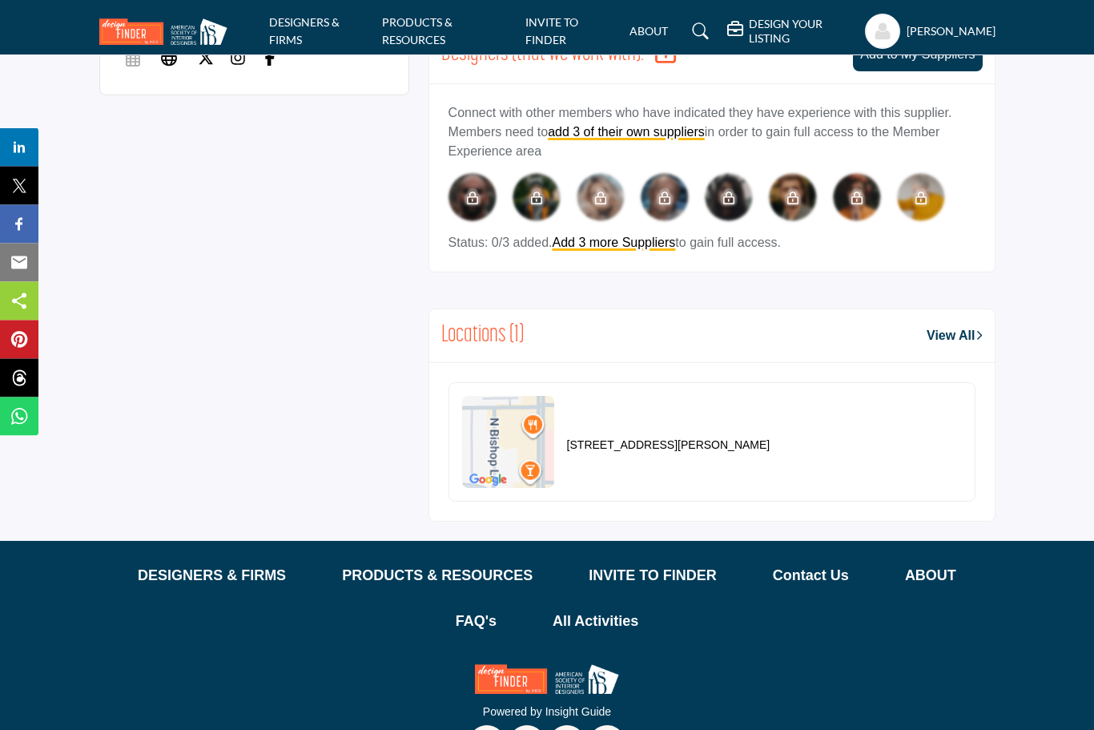
click at [838, 584] on p "Contact Us" at bounding box center [811, 576] width 76 height 22
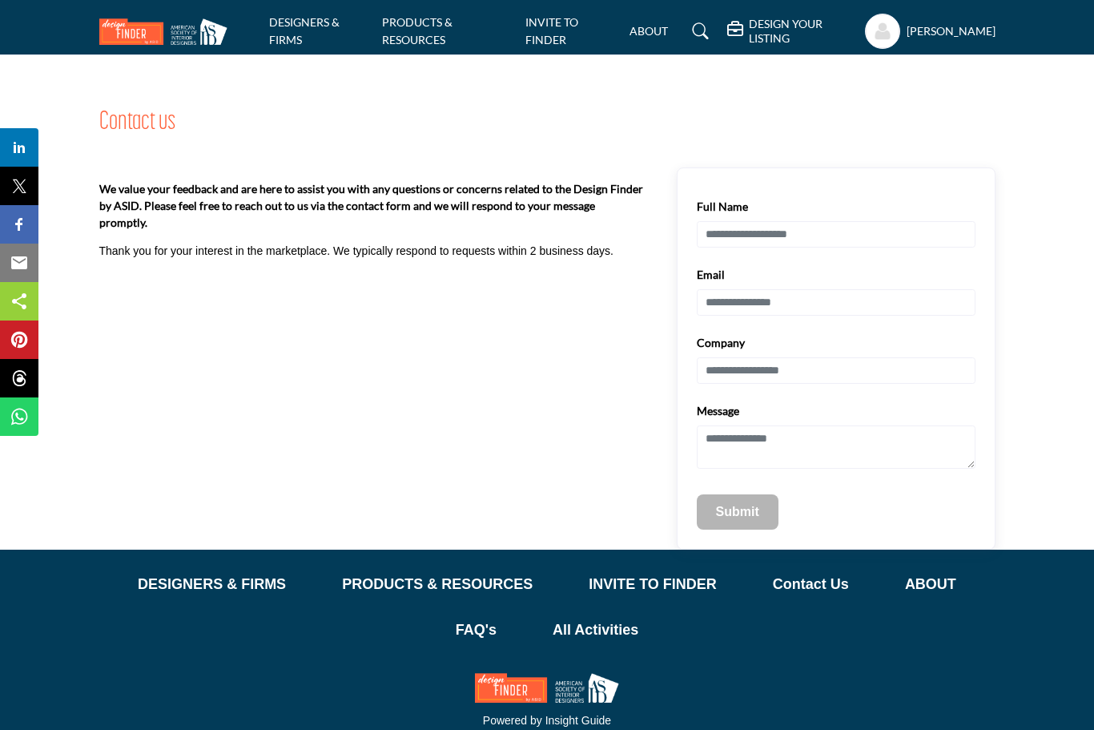
click at [931, 595] on p "ABOUT" at bounding box center [930, 584] width 51 height 22
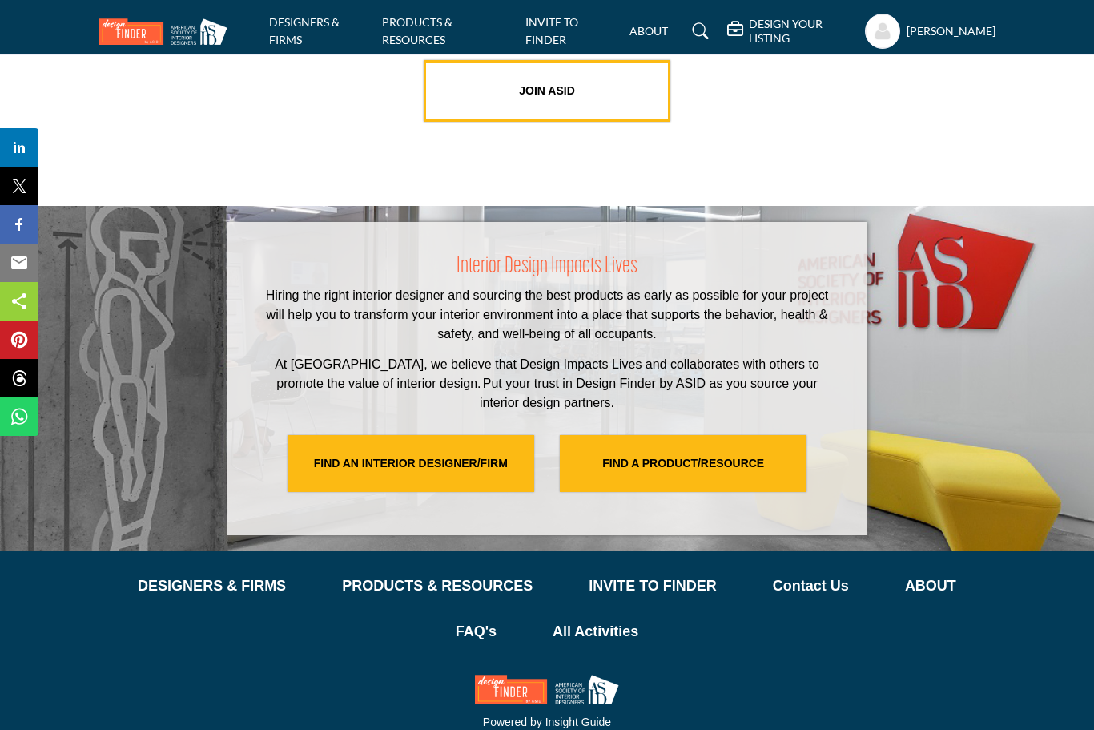
scroll to position [3211, 0]
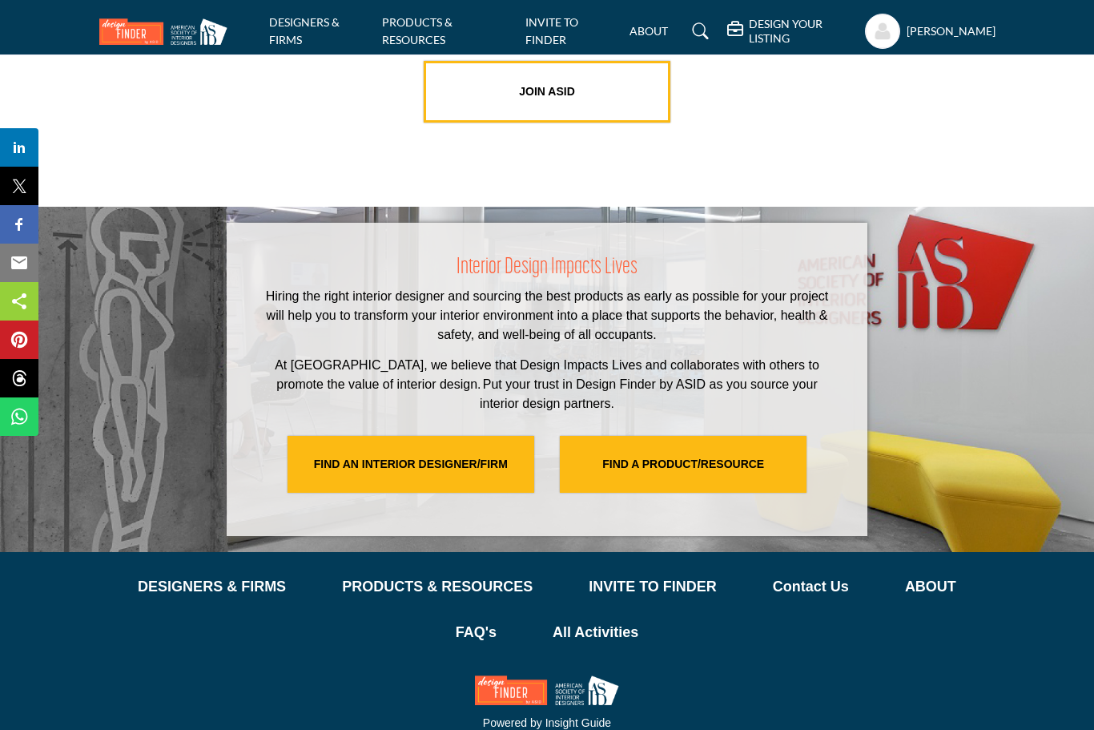
click at [467, 633] on p "FAQ's" at bounding box center [476, 632] width 41 height 22
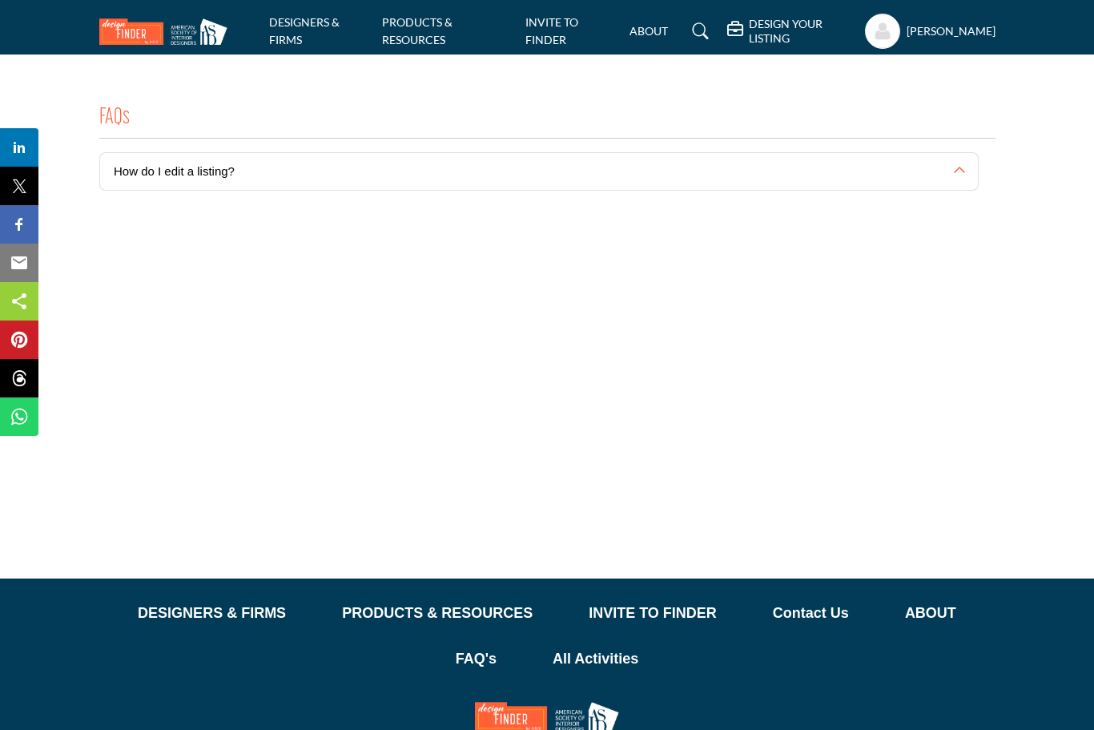
click at [335, 176] on button "How do I edit a listing?" at bounding box center [526, 171] width 853 height 37
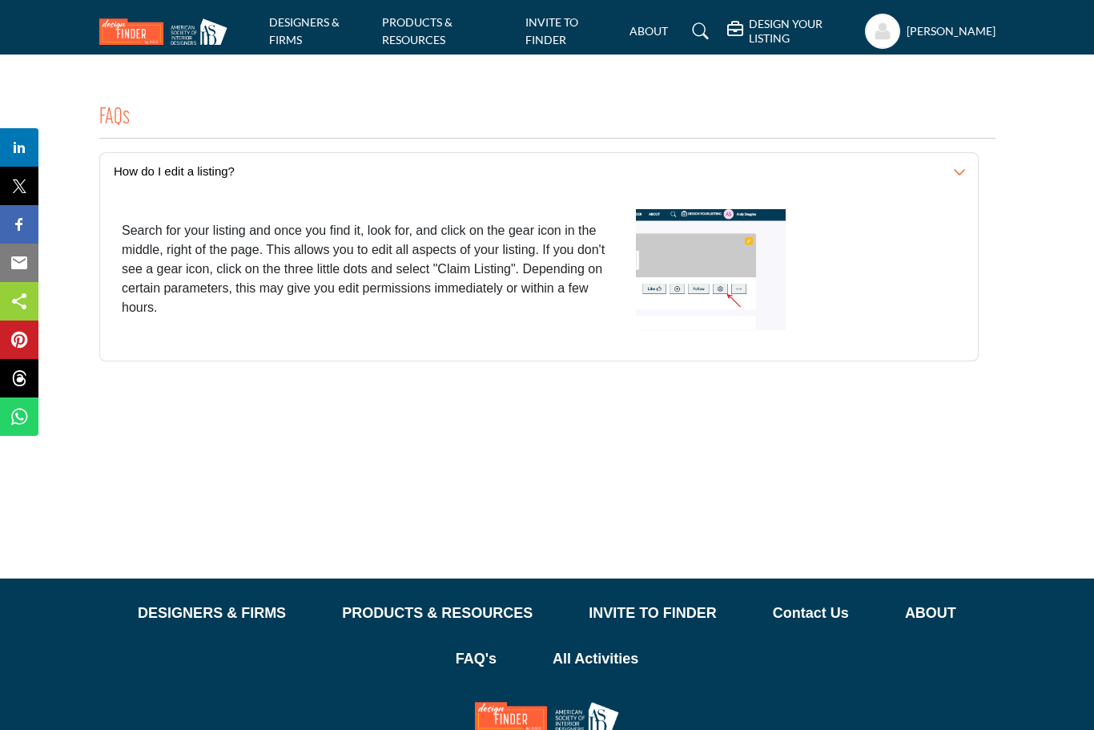
click at [693, 29] on icon at bounding box center [701, 31] width 16 height 16
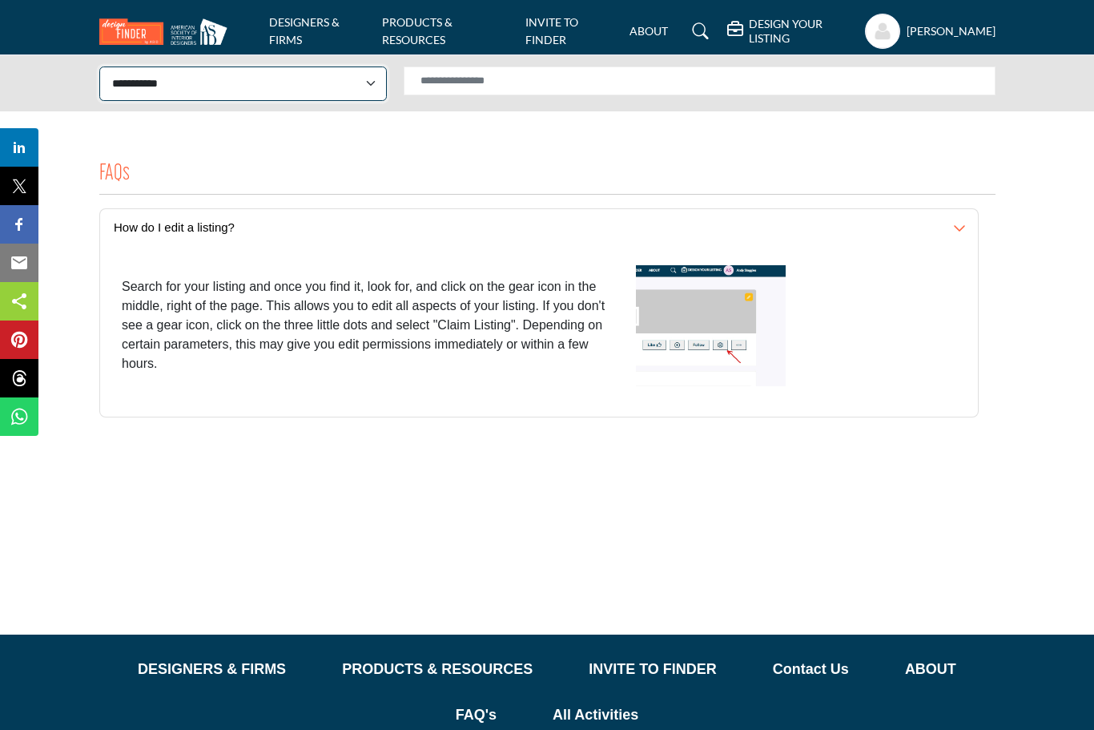
click at [155, 95] on select "**********" at bounding box center [243, 83] width 288 height 34
click at [693, 34] on icon at bounding box center [701, 31] width 16 height 16
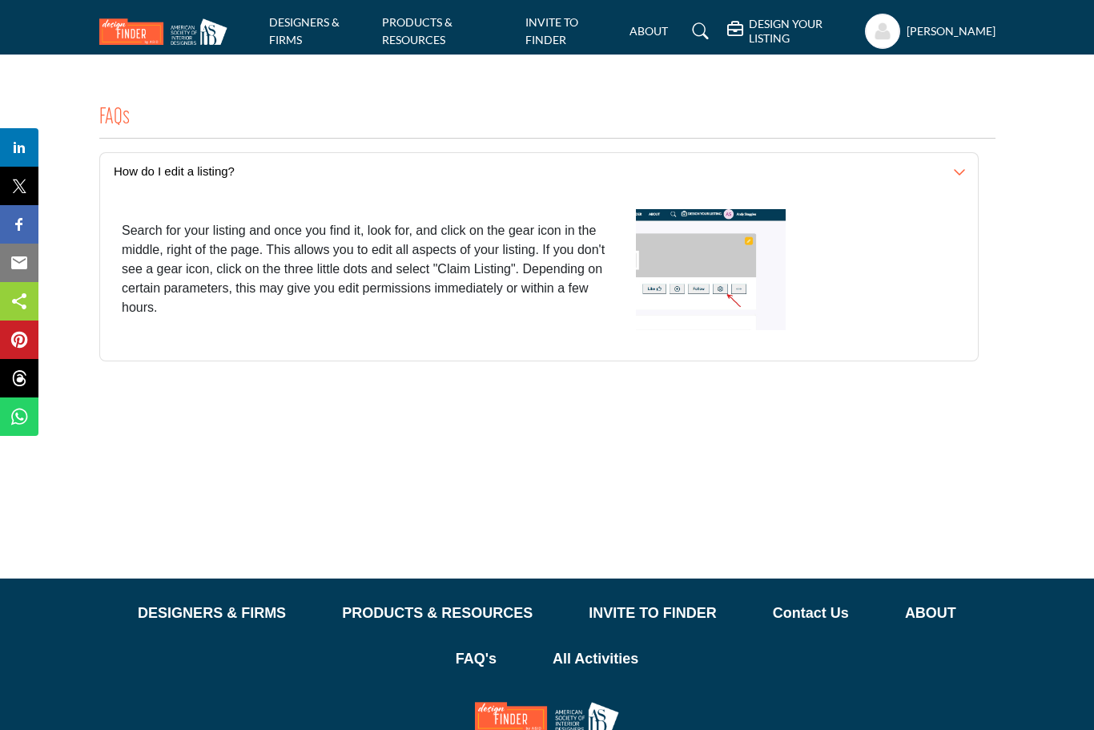
click at [693, 31] on icon at bounding box center [701, 31] width 16 height 16
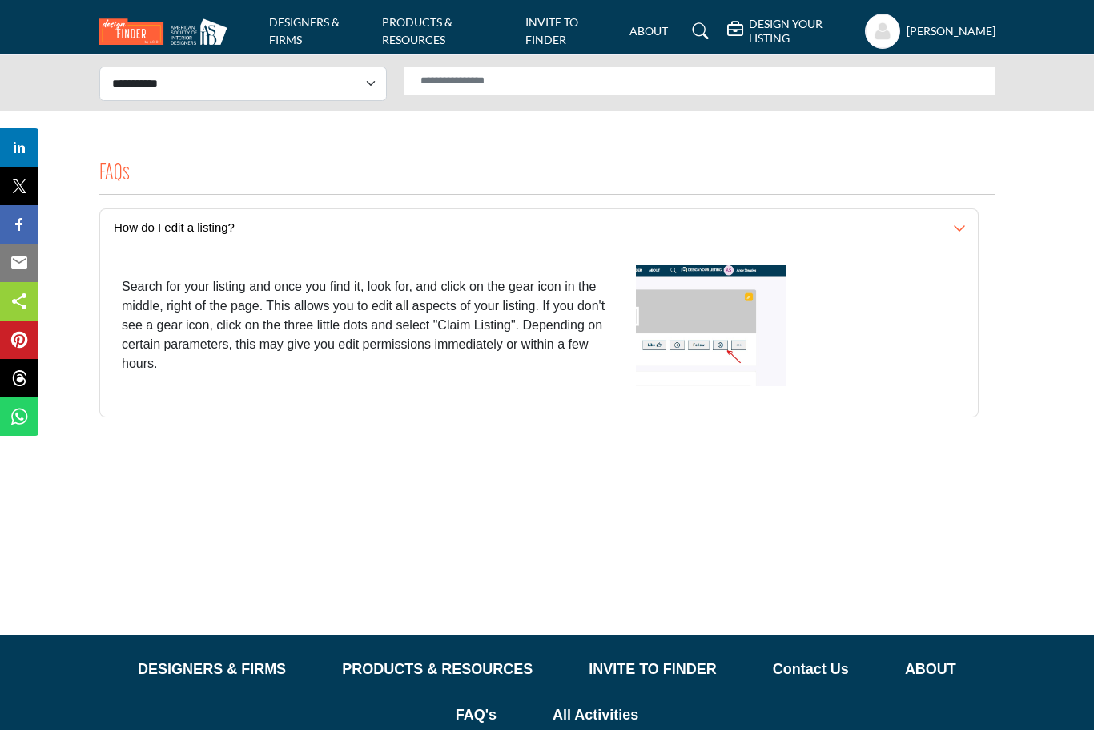
click at [195, 34] on img at bounding box center [167, 31] width 136 height 26
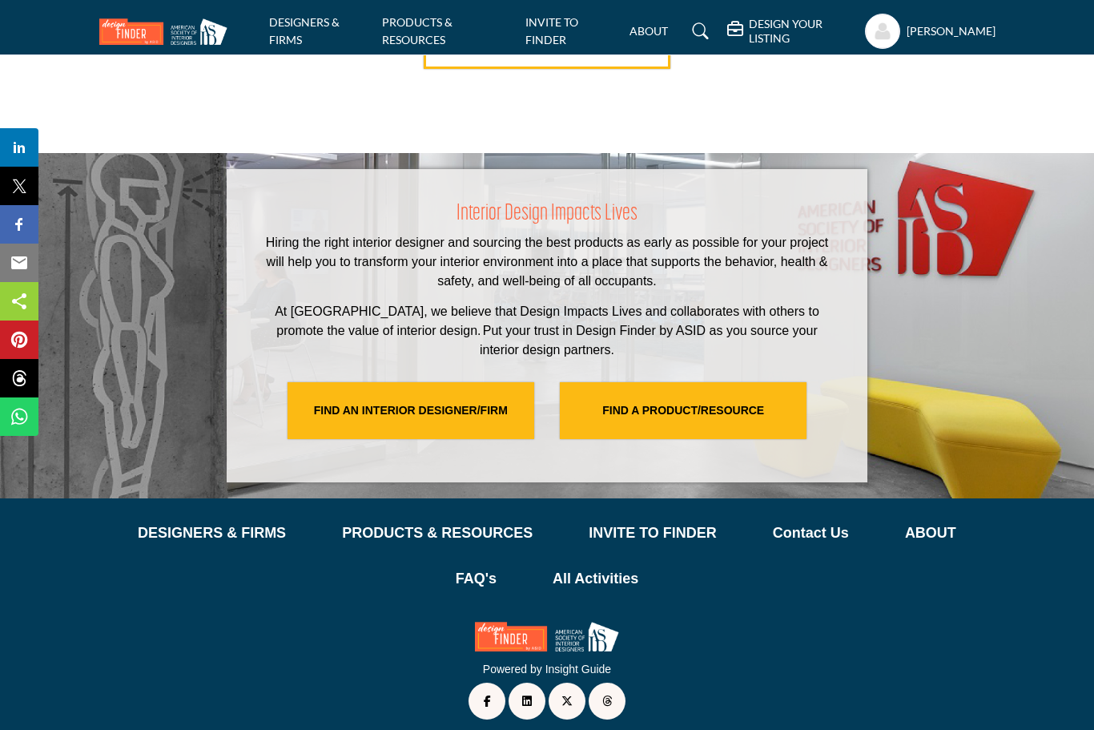
scroll to position [3283, 0]
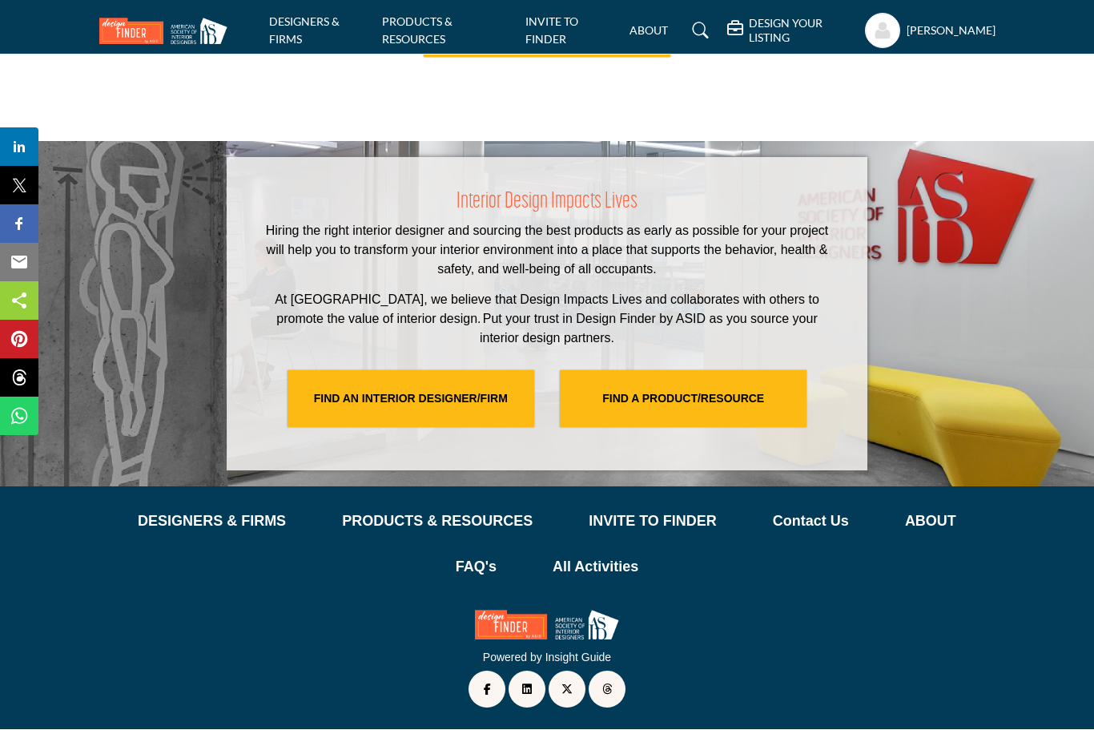
click at [477, 693] on link "Facebook Link" at bounding box center [487, 689] width 37 height 37
